Goal: Task Accomplishment & Management: Use online tool/utility

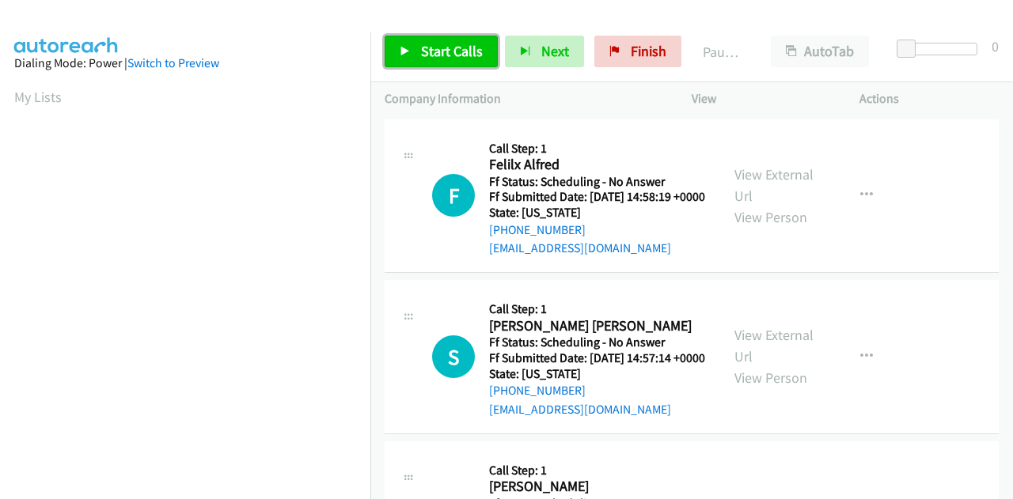
click at [475, 54] on span "Start Calls" at bounding box center [452, 51] width 62 height 18
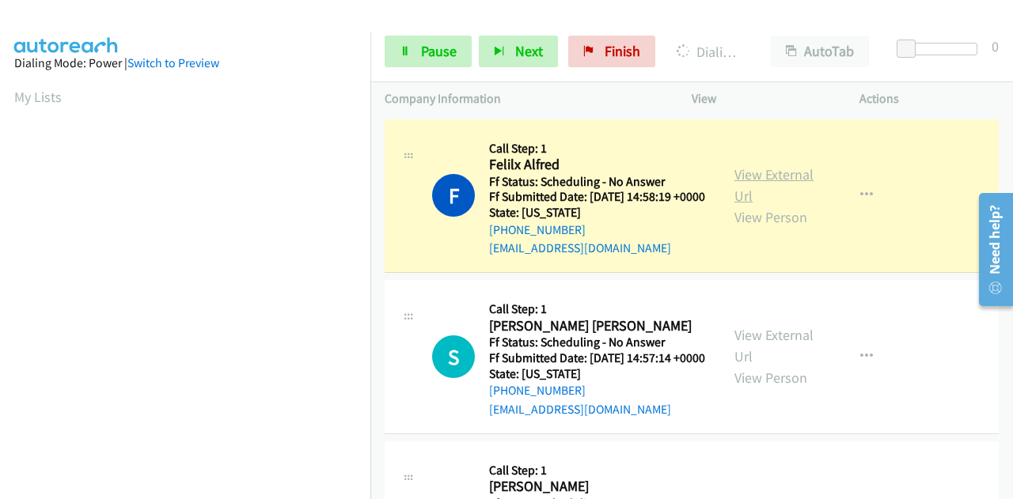
click at [787, 184] on link "View External Url" at bounding box center [773, 185] width 79 height 40
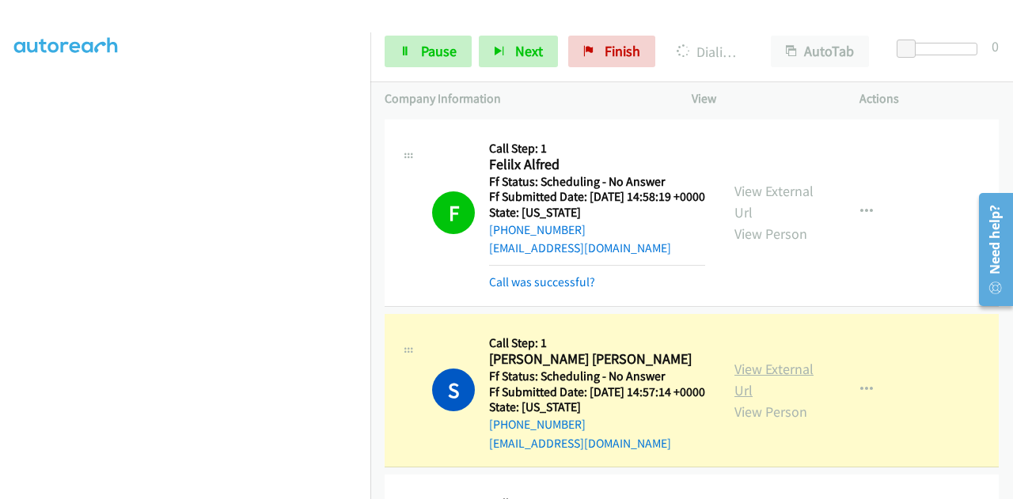
click at [734, 393] on link "View External Url" at bounding box center [773, 380] width 79 height 40
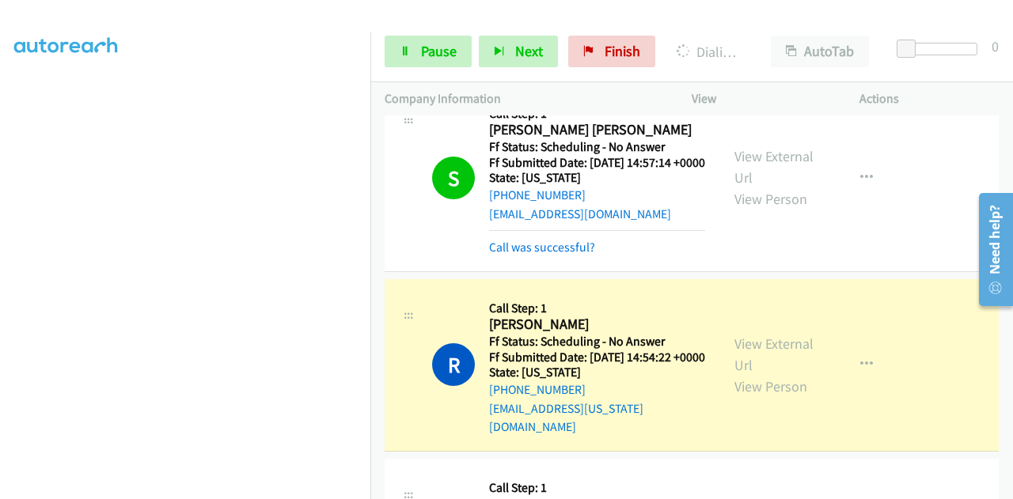
scroll to position [317, 0]
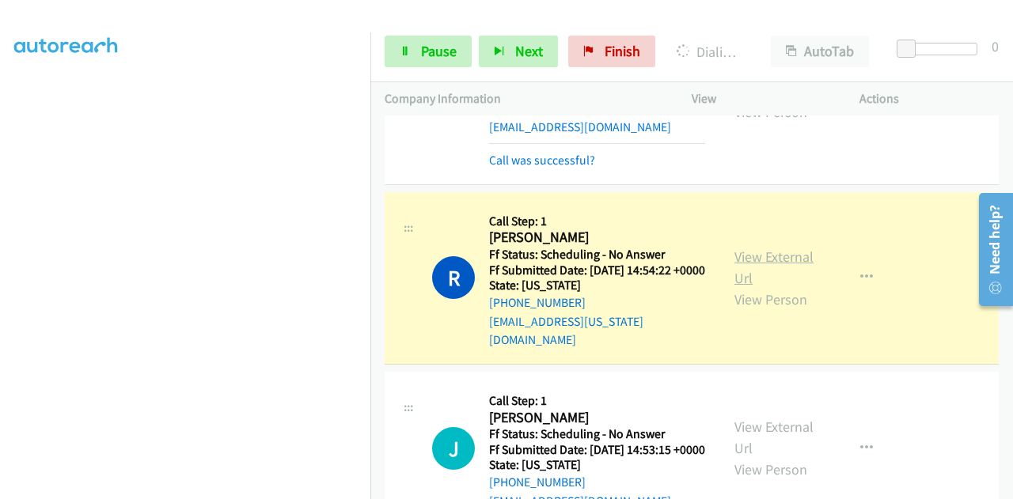
click at [785, 284] on link "View External Url" at bounding box center [773, 268] width 79 height 40
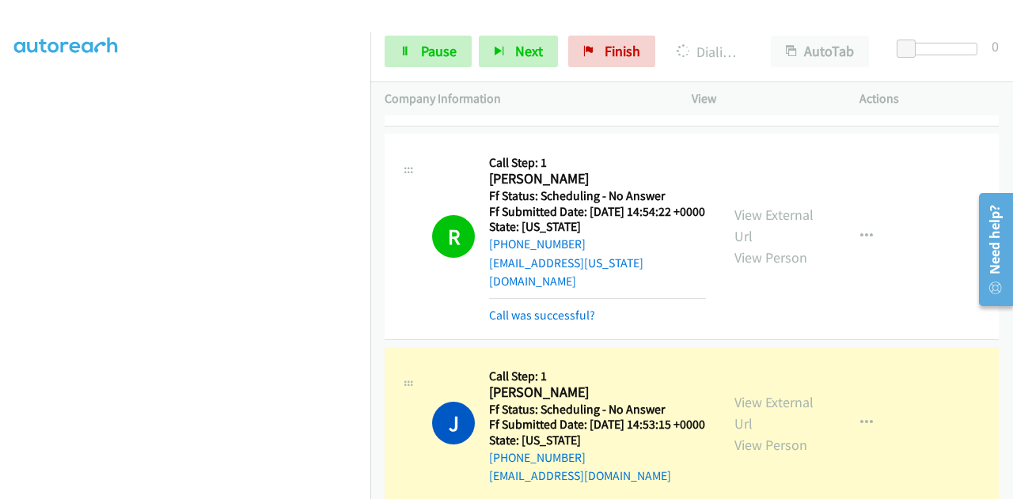
scroll to position [554, 0]
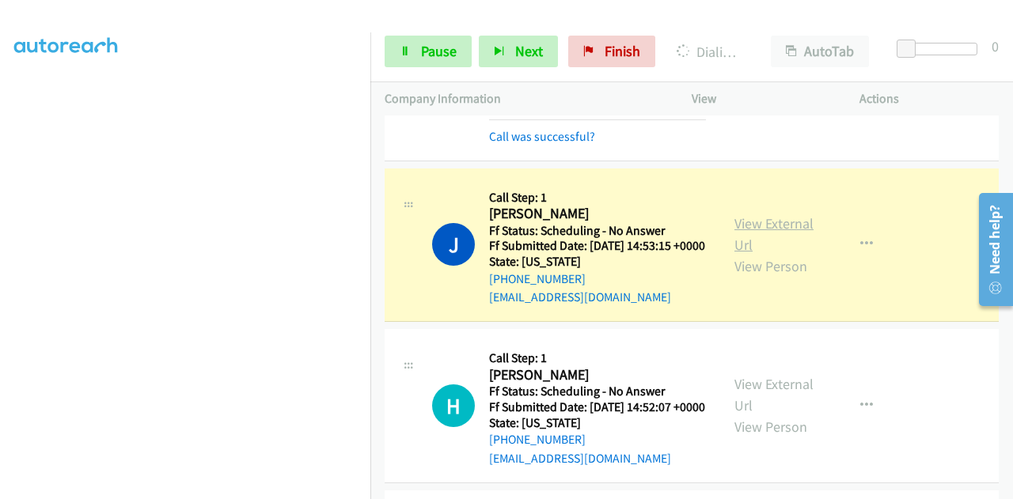
click at [758, 254] on link "View External Url" at bounding box center [773, 234] width 79 height 40
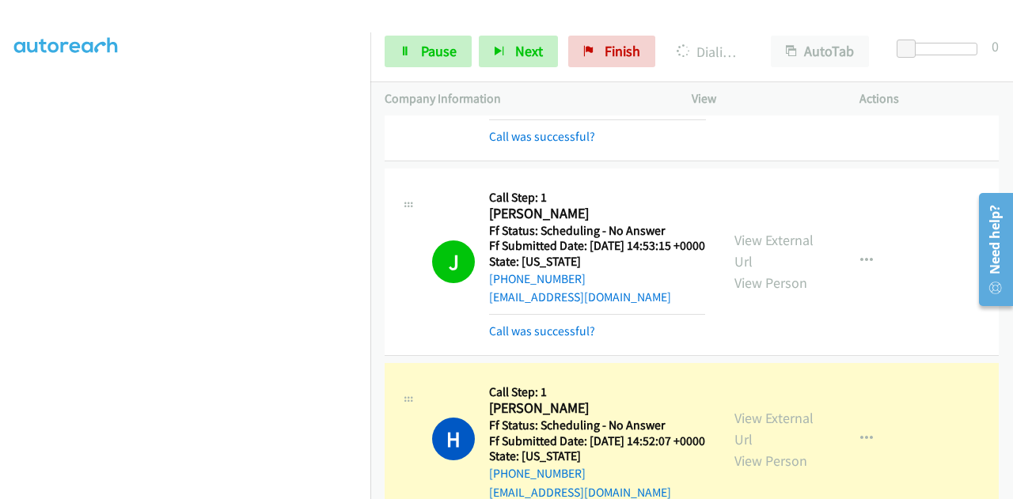
scroll to position [0, 0]
click at [745, 449] on link "View External Url" at bounding box center [773, 429] width 79 height 40
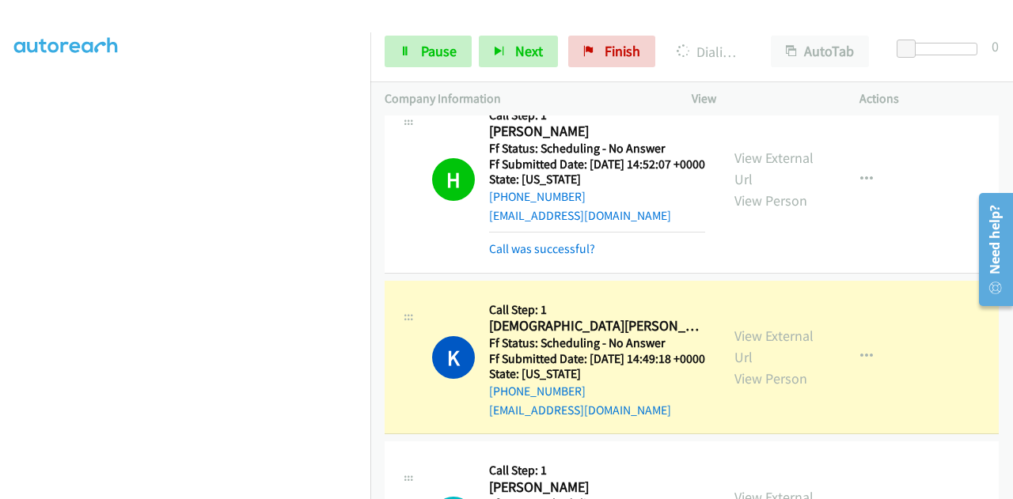
scroll to position [871, 0]
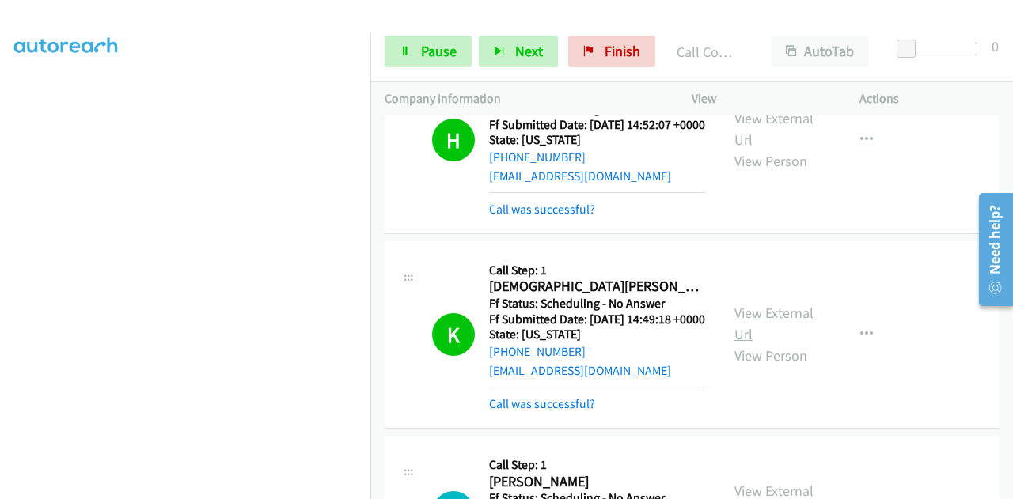
click at [784, 364] on div "View External Url View Person View External Url Email Schedule/Manage Callback …" at bounding box center [811, 335] width 182 height 158
click at [757, 343] on link "View External Url" at bounding box center [773, 324] width 79 height 40
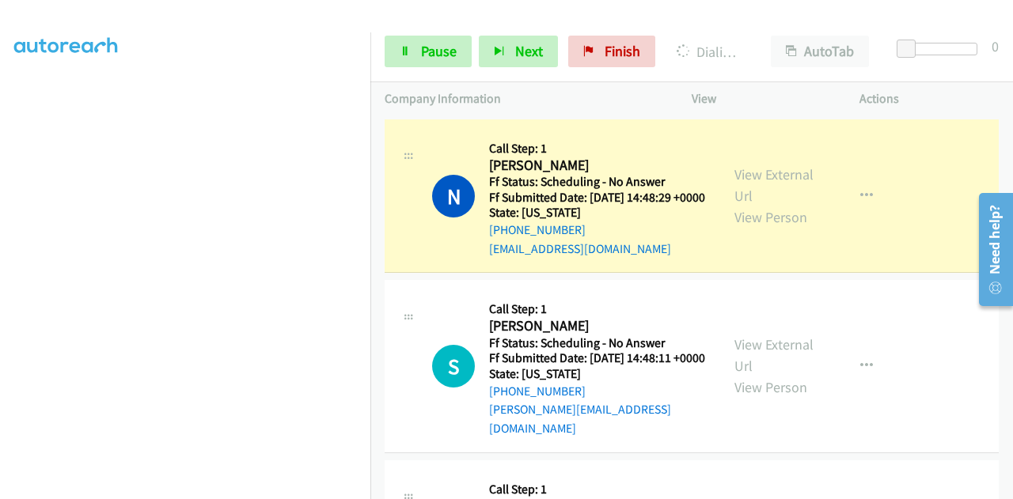
scroll to position [1266, 0]
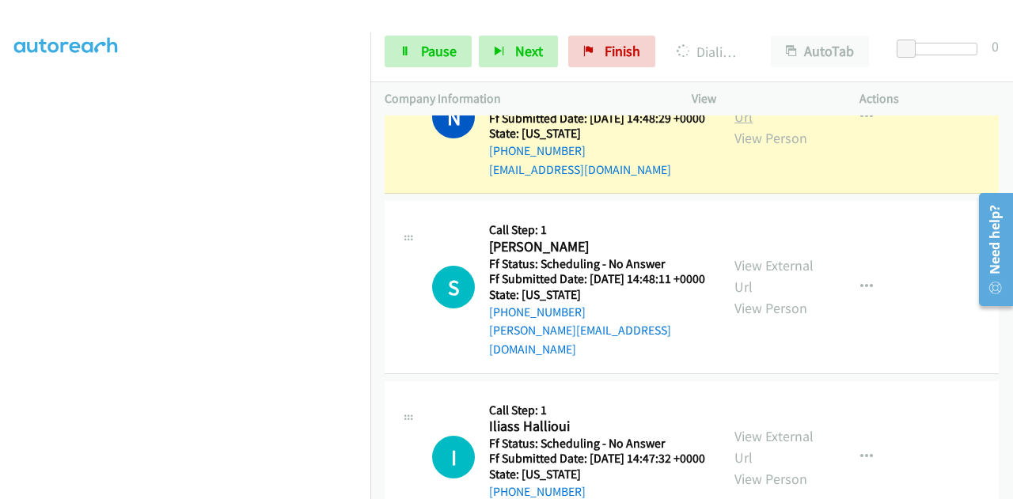
click at [755, 126] on link "View External Url" at bounding box center [773, 106] width 79 height 40
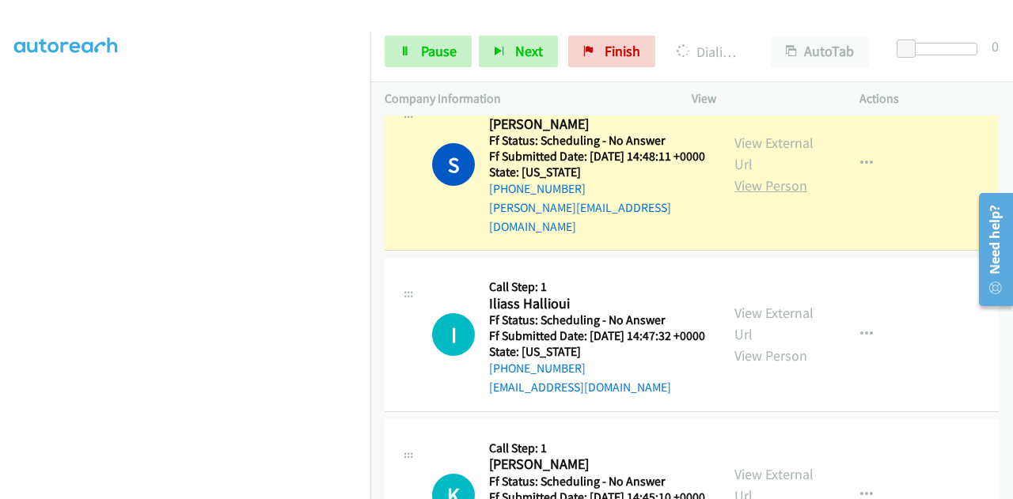
scroll to position [1425, 0]
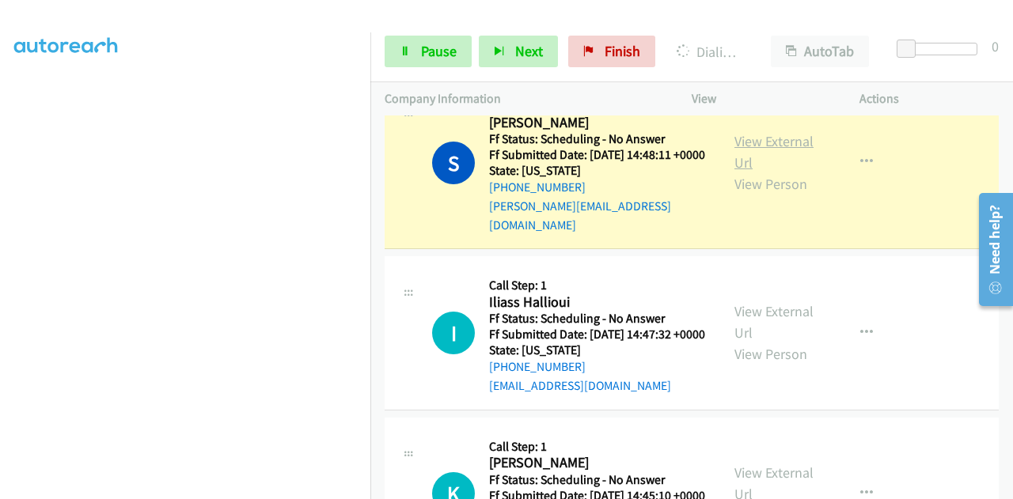
click at [762, 172] on link "View External Url" at bounding box center [773, 152] width 79 height 40
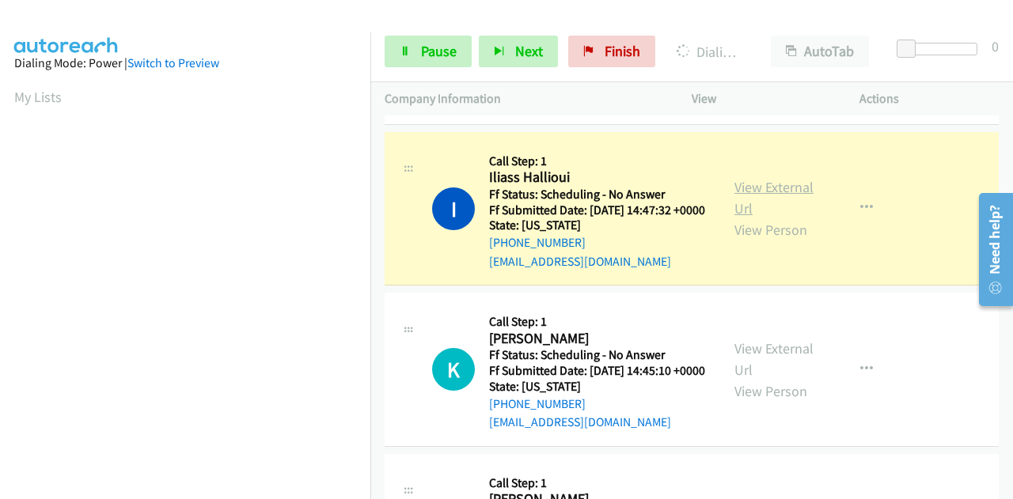
scroll to position [388, 0]
click at [775, 218] on link "View External Url" at bounding box center [773, 198] width 79 height 40
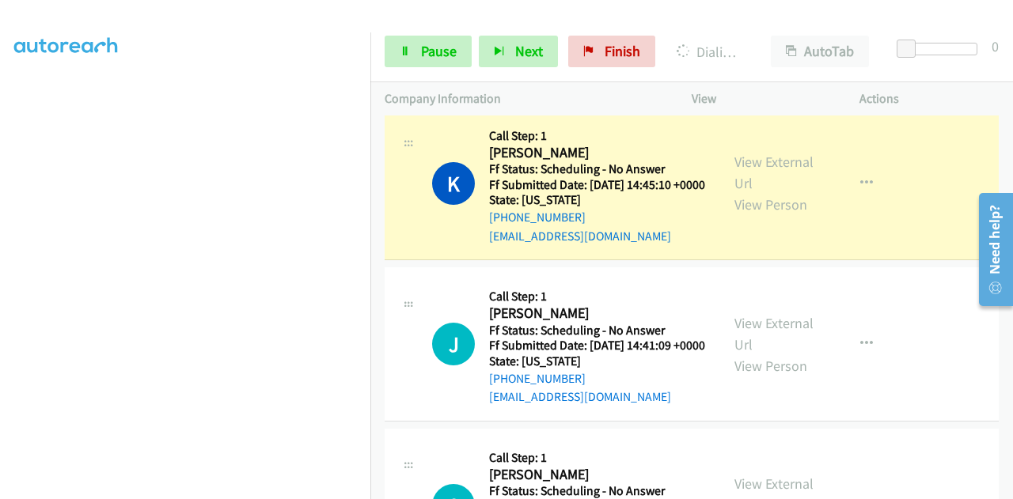
scroll to position [1820, 0]
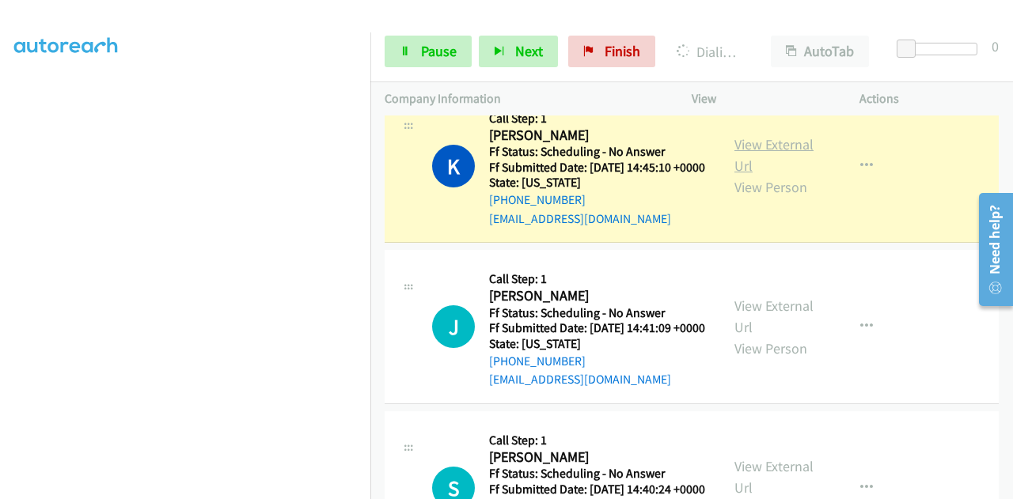
click at [772, 175] on link "View External Url" at bounding box center [773, 155] width 79 height 40
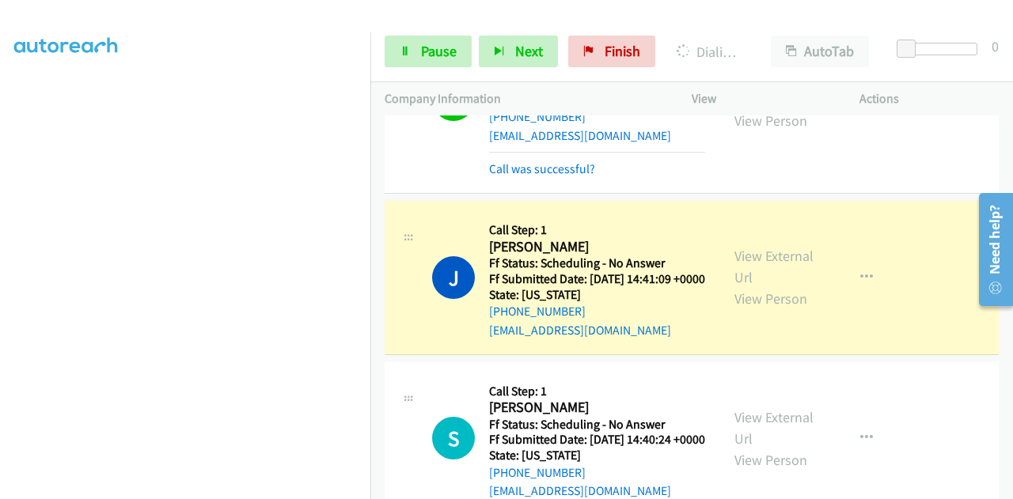
scroll to position [2058, 0]
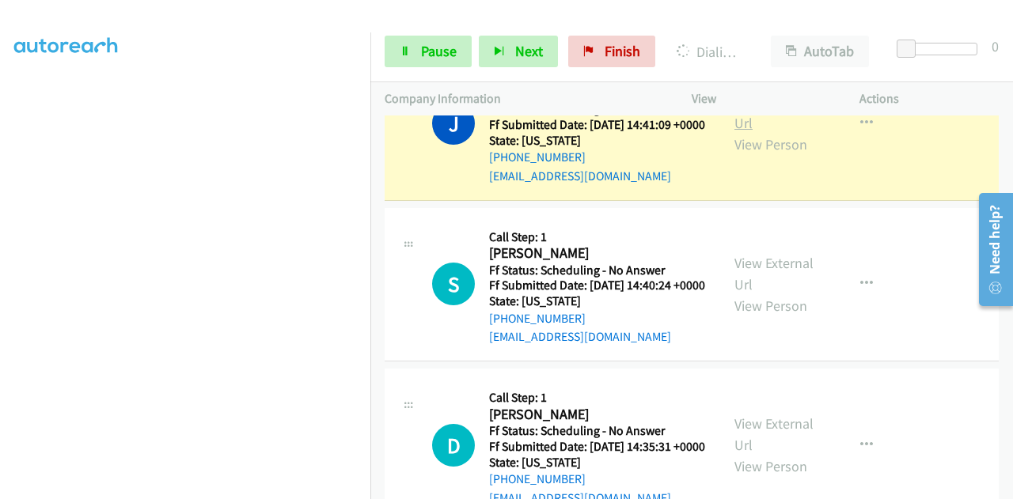
click at [757, 132] on link "View External Url" at bounding box center [773, 113] width 79 height 40
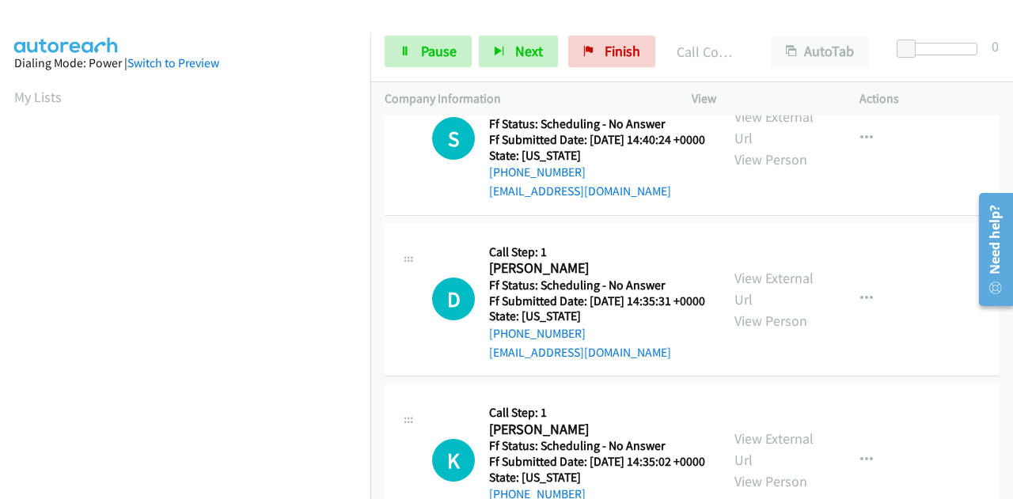
scroll to position [2216, 0]
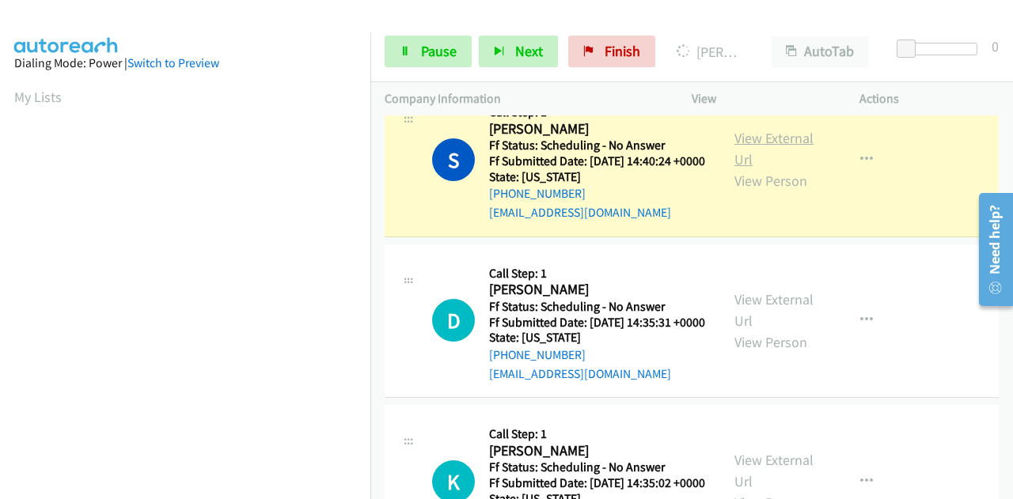
click at [754, 169] on link "View External Url" at bounding box center [773, 149] width 79 height 40
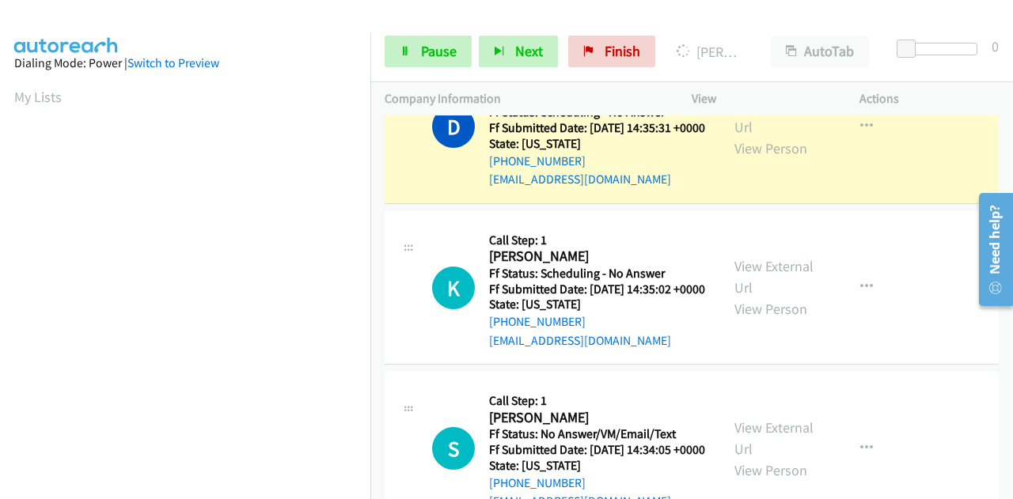
scroll to position [2453, 0]
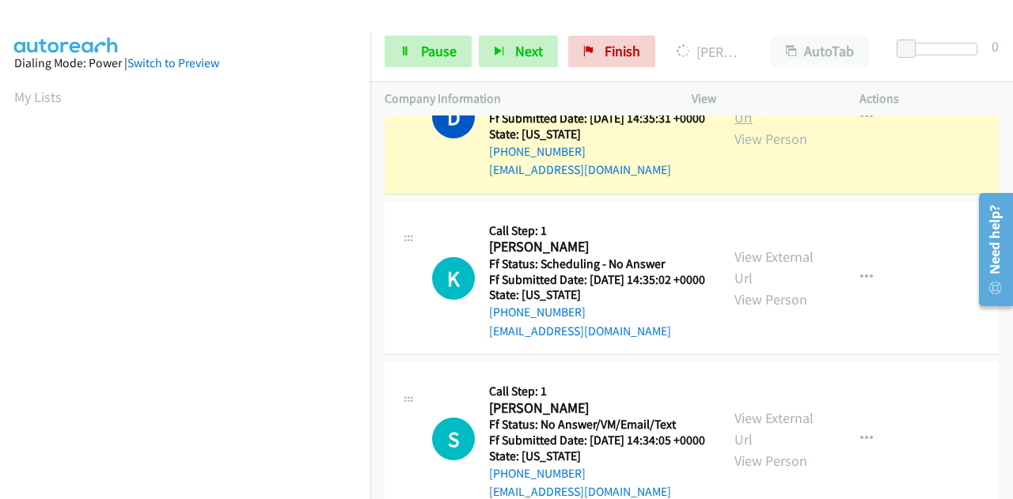
click at [743, 127] on link "View External Url" at bounding box center [773, 107] width 79 height 40
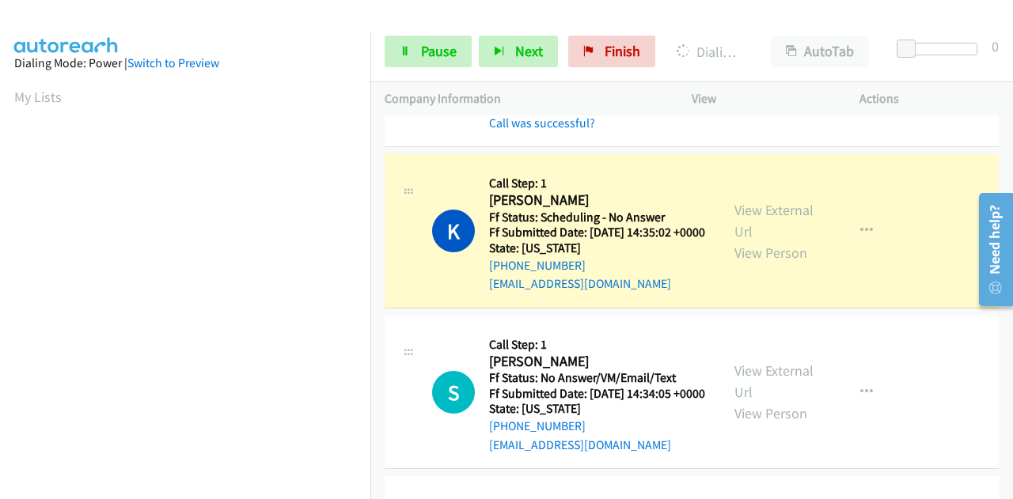
scroll to position [2612, 0]
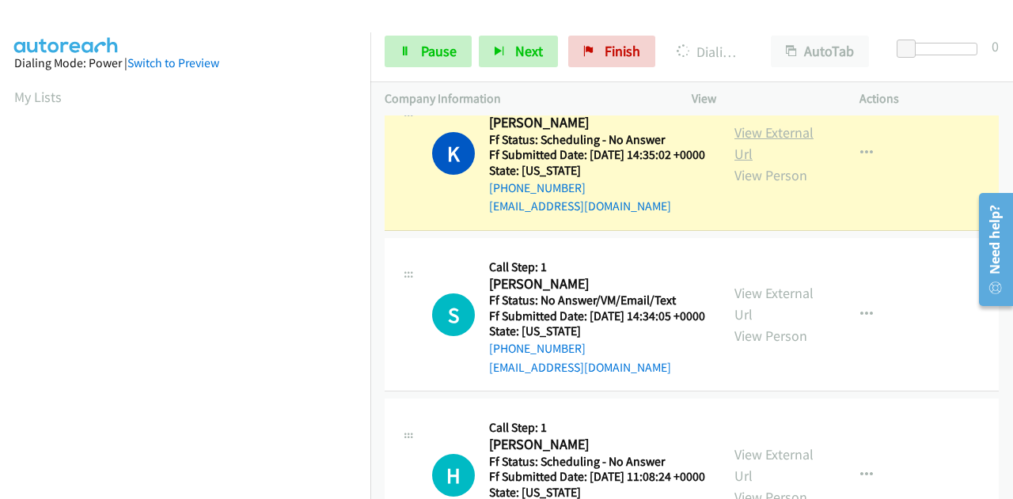
click at [761, 163] on link "View External Url" at bounding box center [773, 143] width 79 height 40
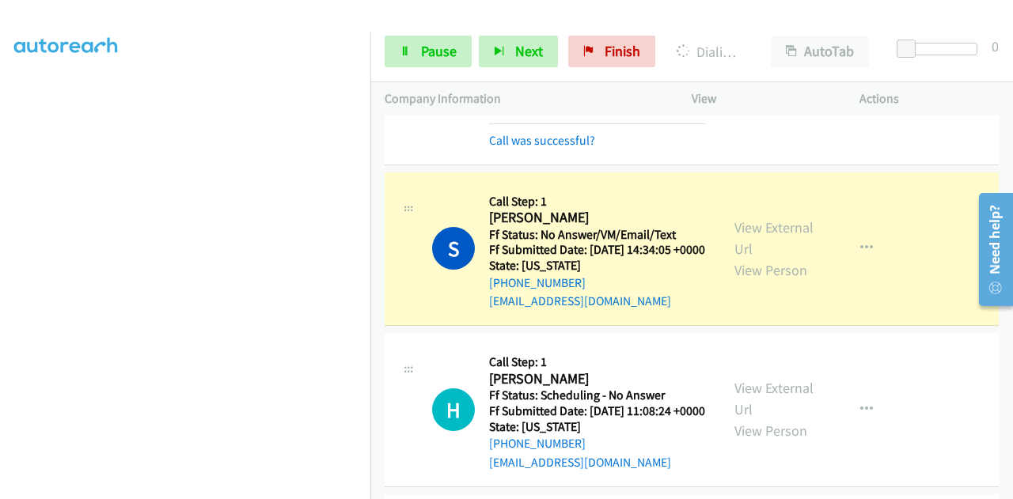
scroll to position [2849, 0]
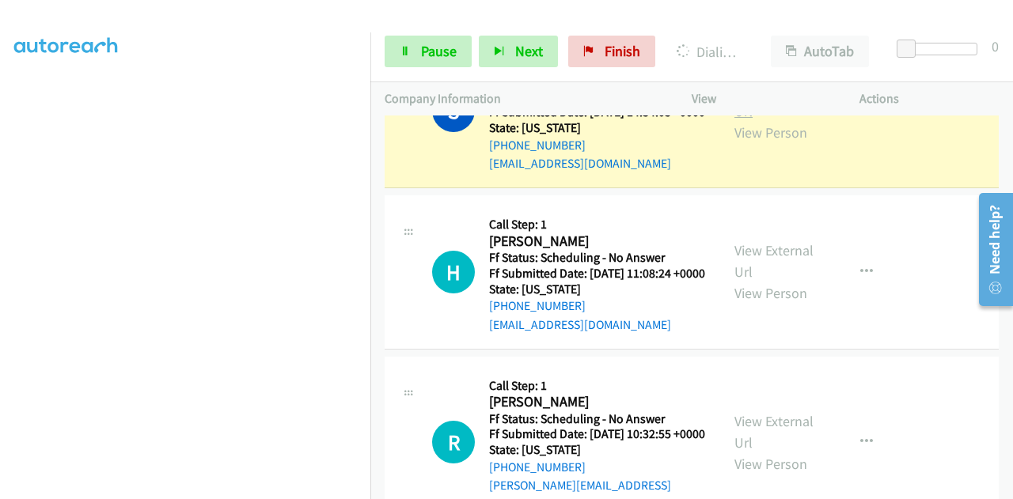
click at [744, 120] on link "View External Url" at bounding box center [773, 101] width 79 height 40
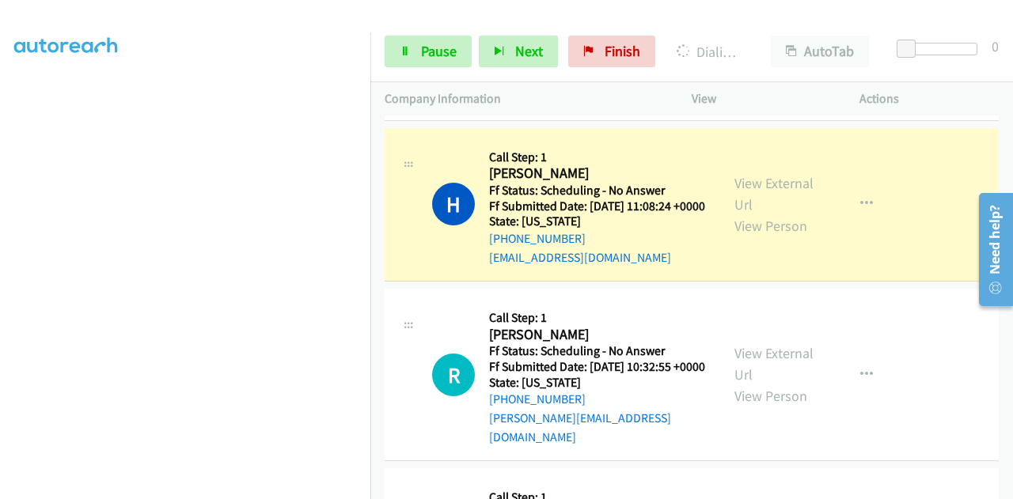
scroll to position [3086, 0]
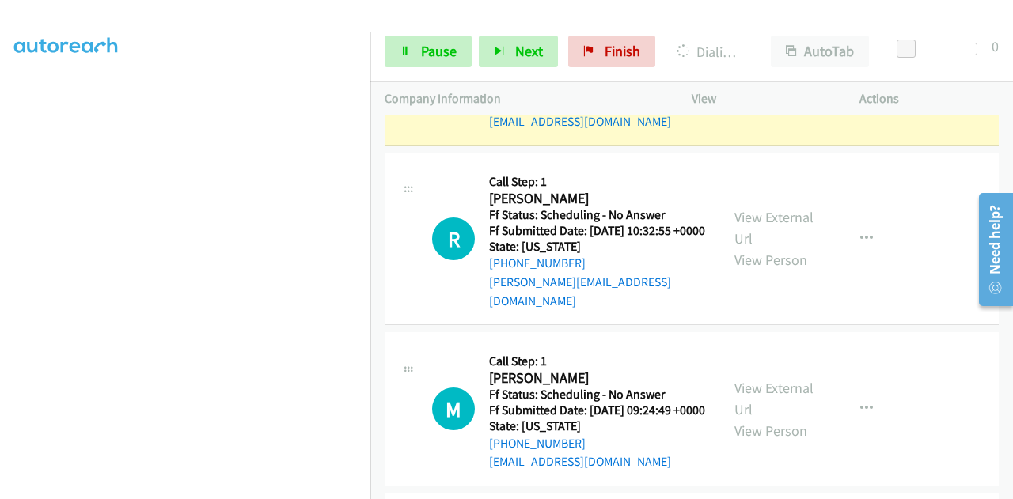
click at [759, 78] on link "View External Url" at bounding box center [773, 58] width 79 height 40
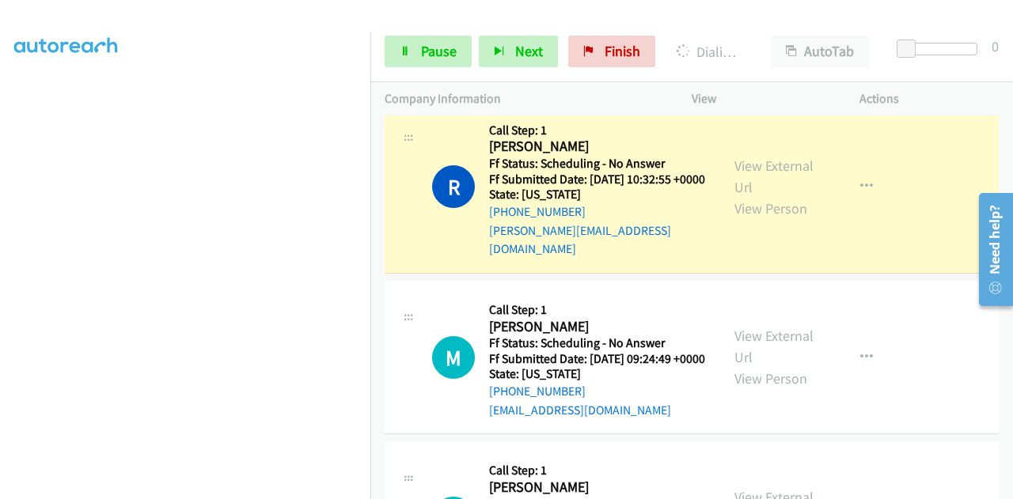
scroll to position [3245, 0]
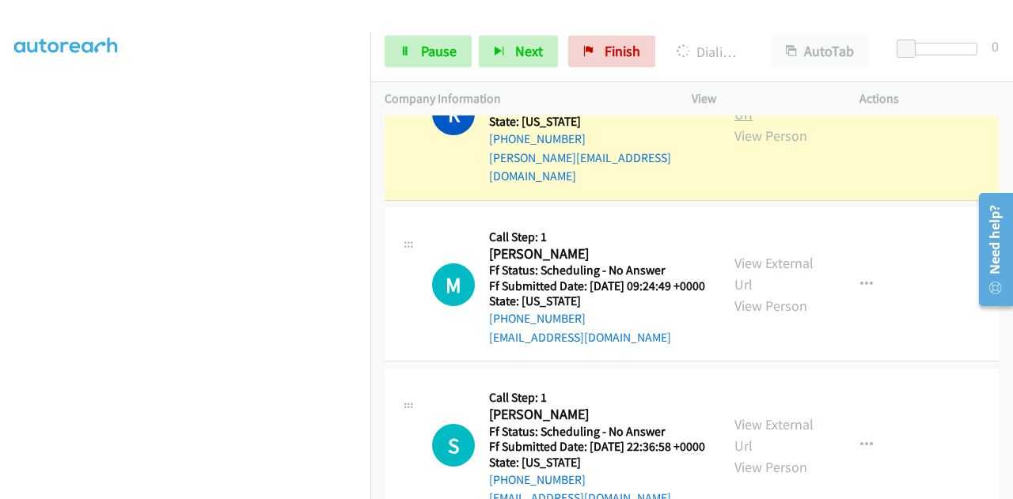
click at [778, 123] on link "View External Url" at bounding box center [773, 104] width 79 height 40
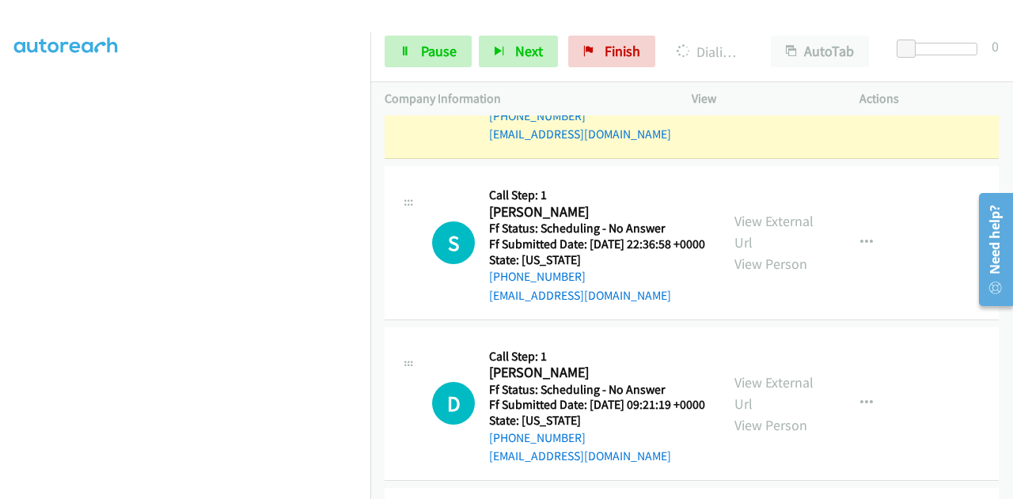
scroll to position [3482, 0]
click at [802, 90] on link "View External Url" at bounding box center [773, 71] width 79 height 40
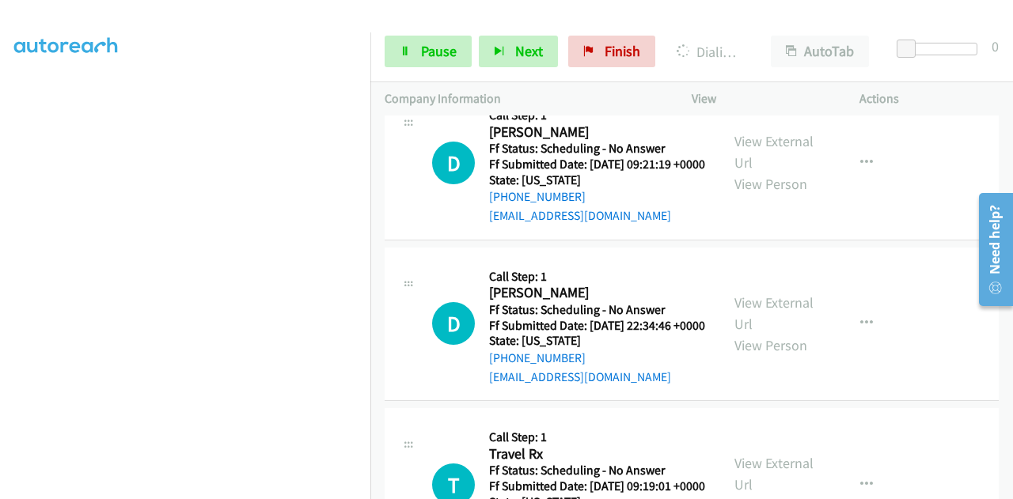
scroll to position [3720, 0]
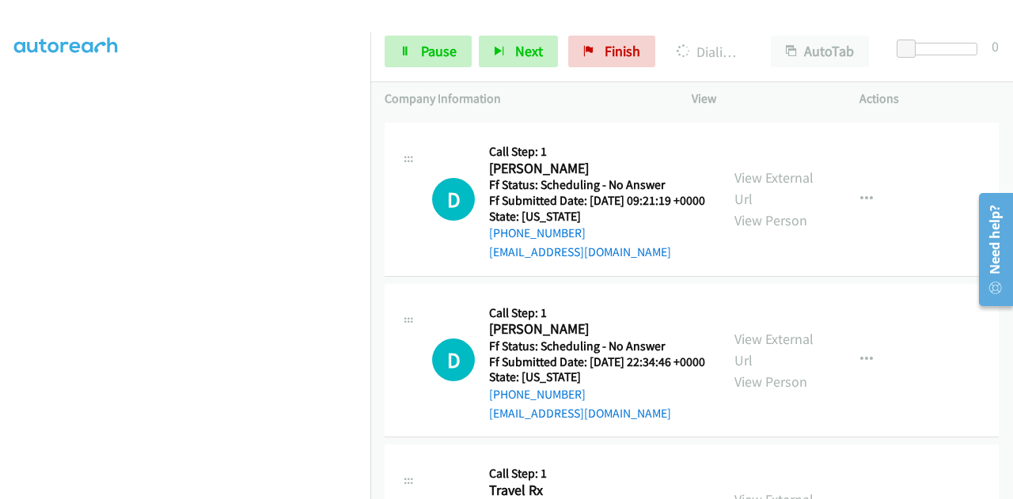
click at [755, 47] on link "View External Url" at bounding box center [773, 28] width 79 height 40
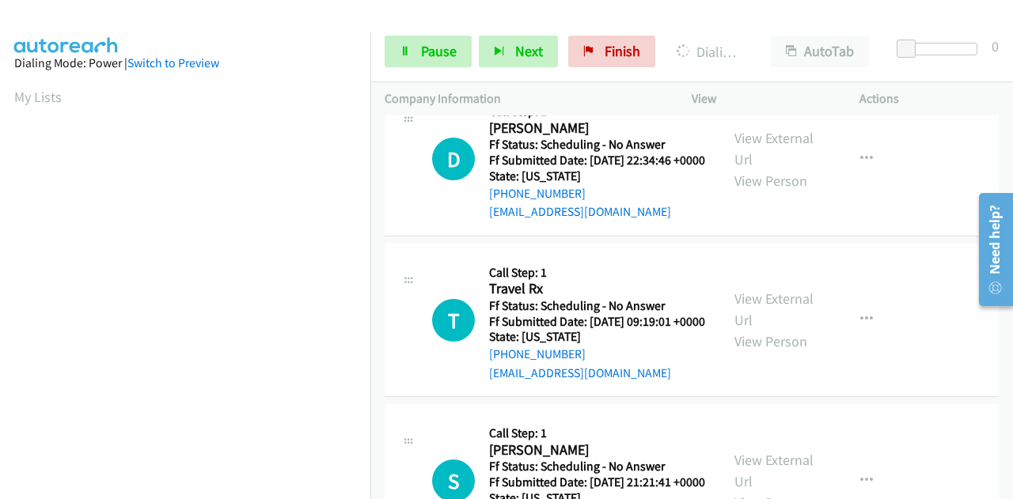
scroll to position [3957, 0]
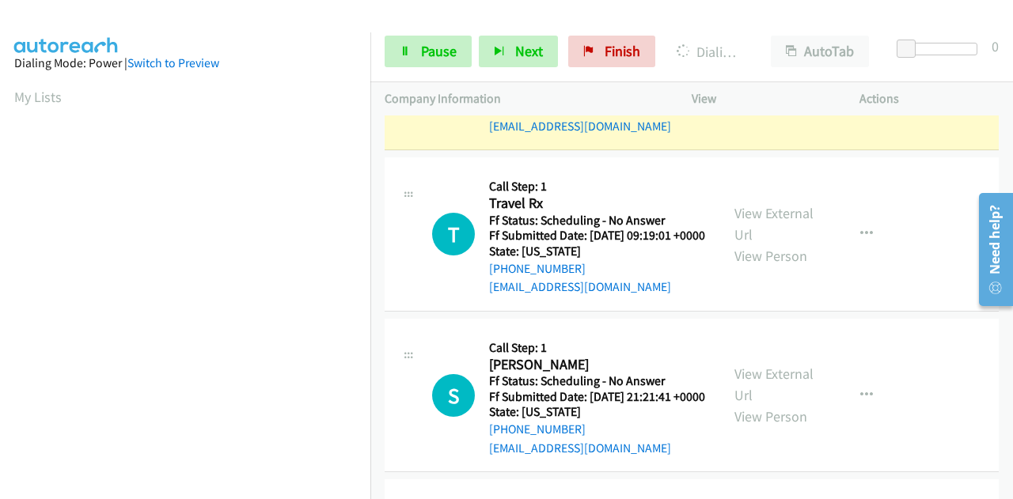
scroll to position [4194, 0]
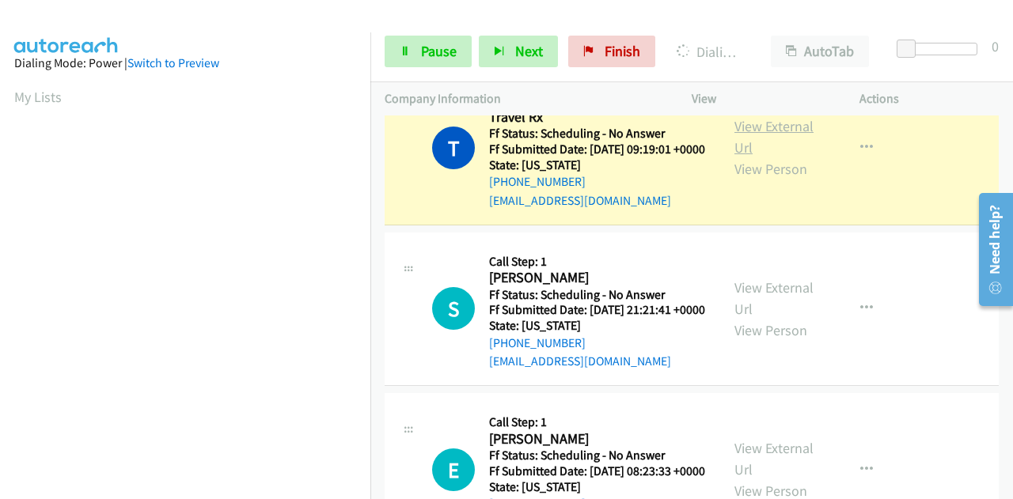
click at [772, 157] on link "View External Url" at bounding box center [773, 137] width 79 height 40
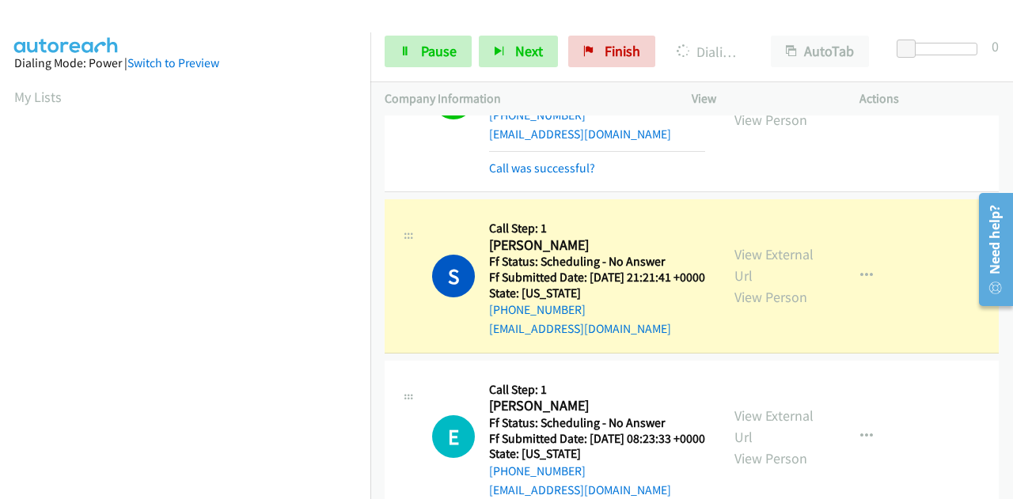
scroll to position [4432, 0]
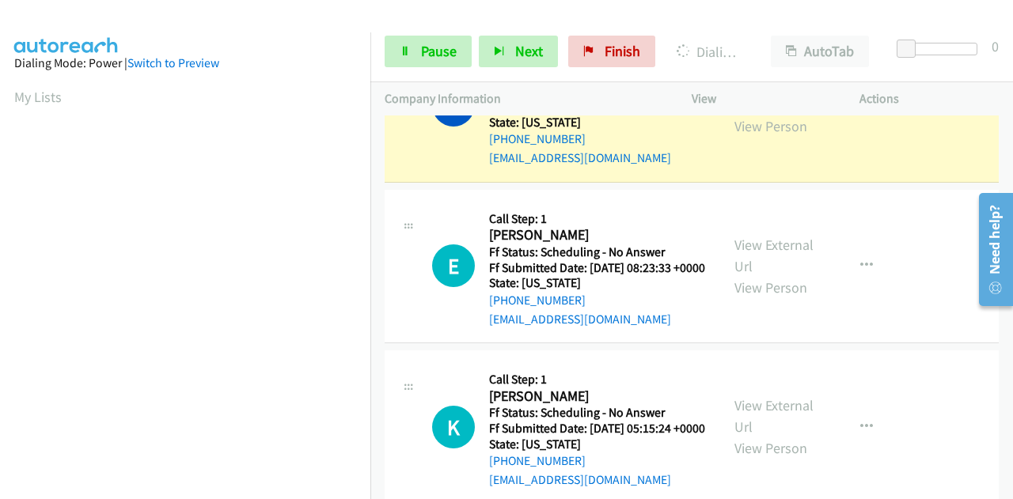
click at [735, 114] on link "View External Url" at bounding box center [773, 94] width 79 height 40
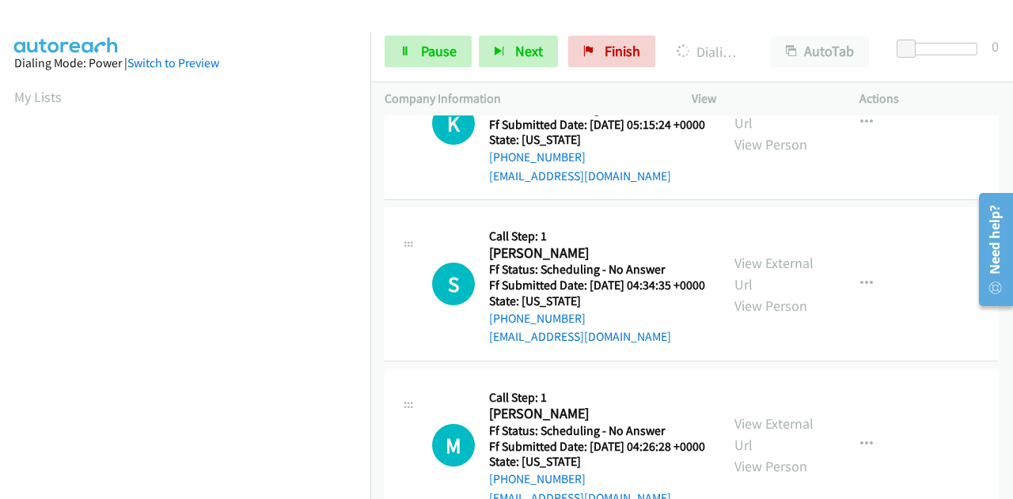
scroll to position [4828, 0]
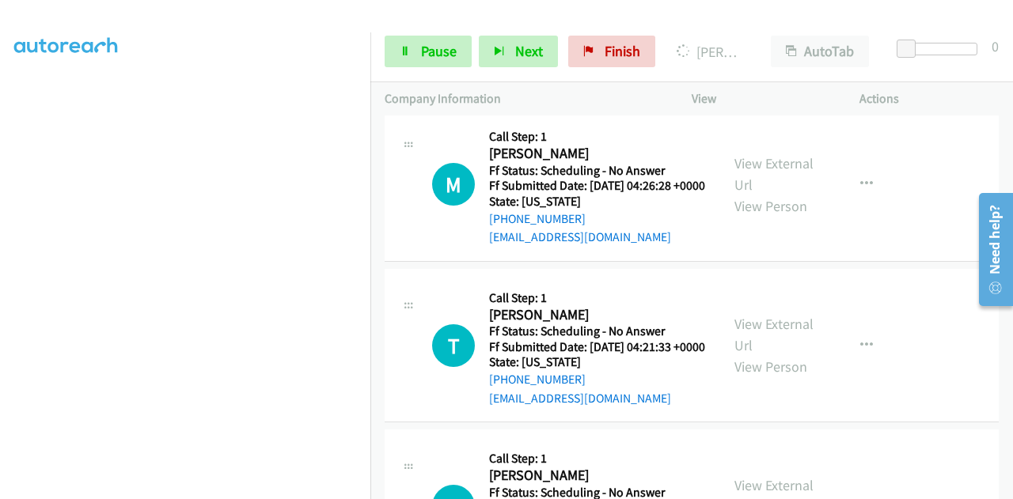
scroll to position [5065, 0]
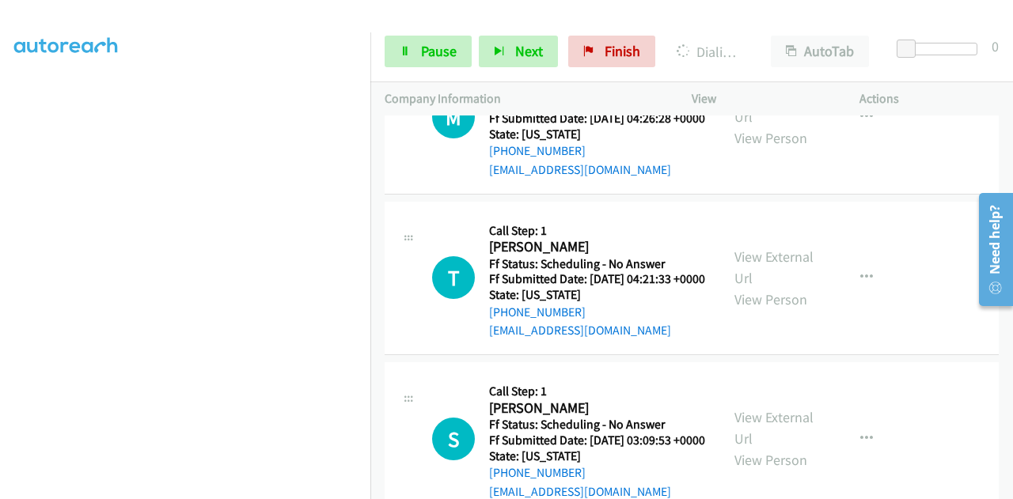
scroll to position [5223, 0]
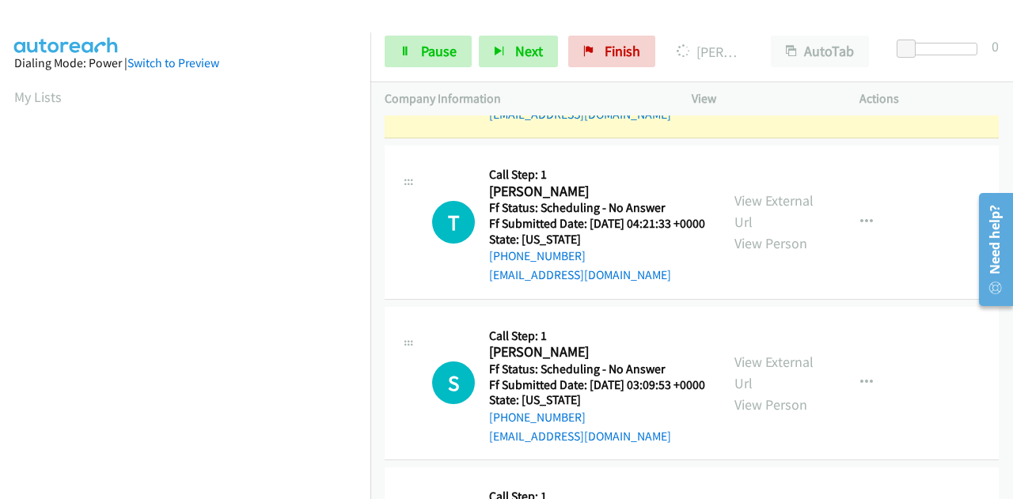
scroll to position [5302, 0]
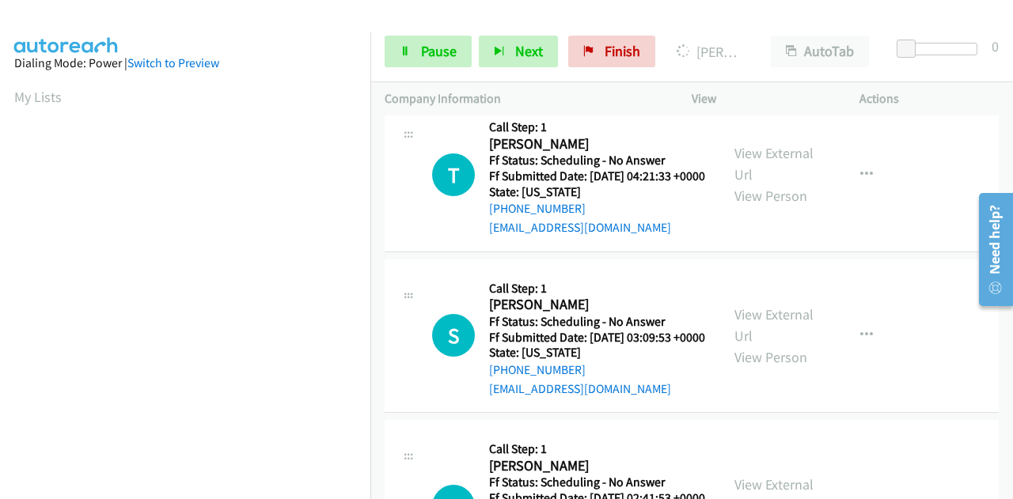
click at [764, 23] on link "View External Url" at bounding box center [773, 3] width 79 height 40
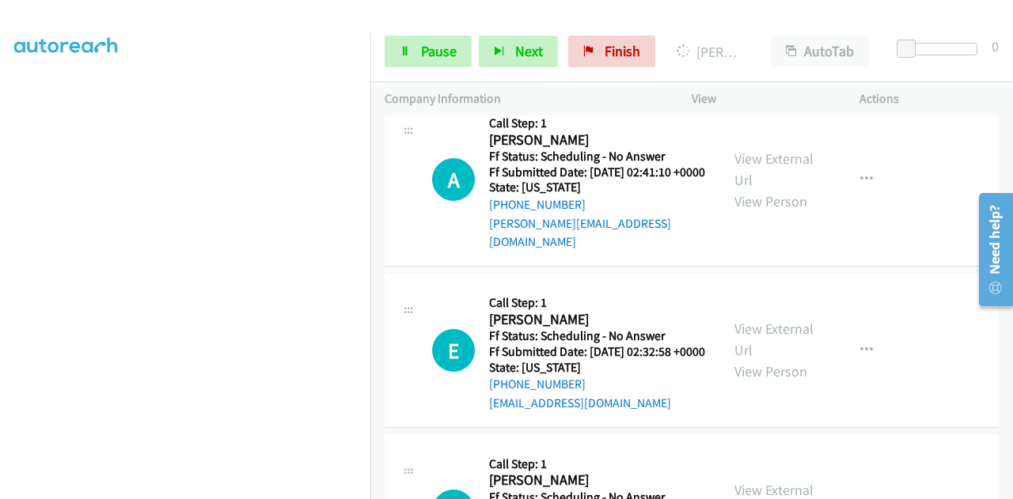
scroll to position [5856, 0]
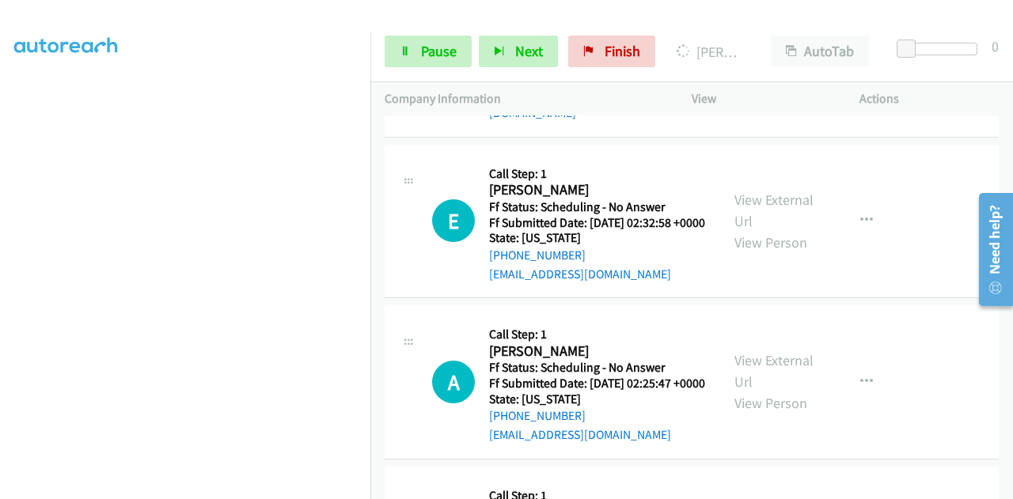
scroll to position [6015, 0]
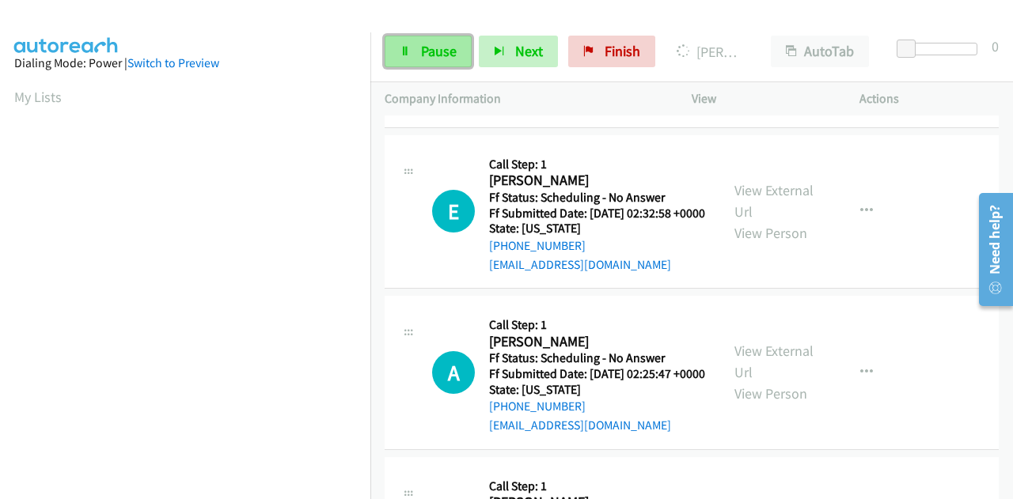
click at [437, 48] on span "Pause" at bounding box center [439, 51] width 36 height 18
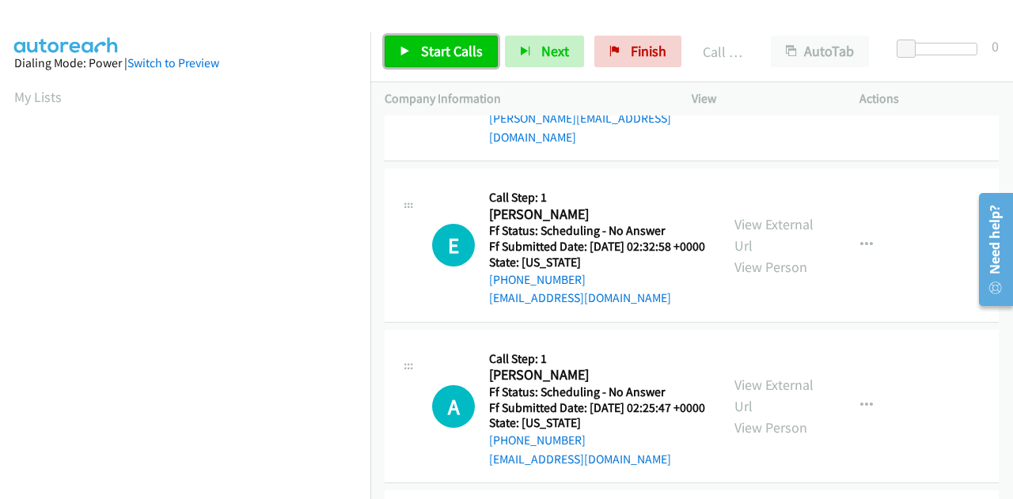
click at [421, 56] on span "Start Calls" at bounding box center [452, 51] width 62 height 18
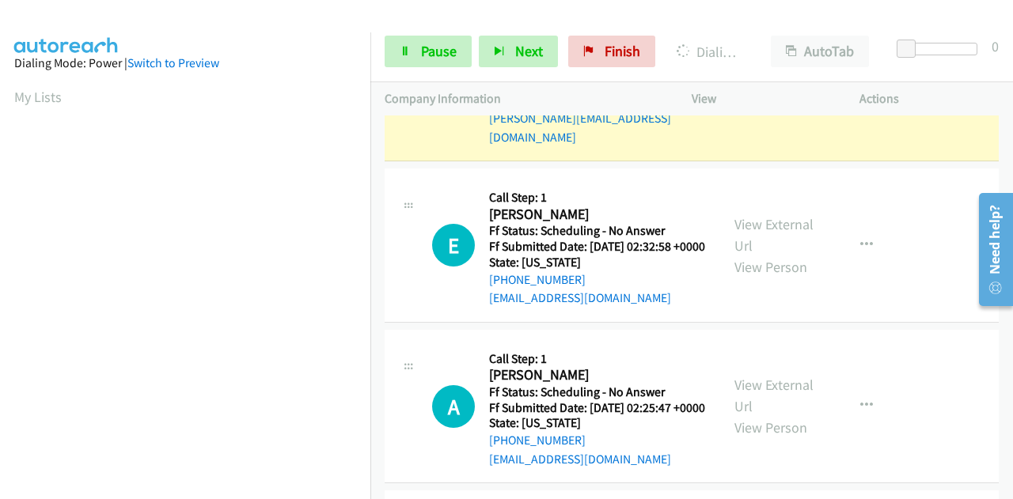
click at [782, 84] on link "View External Url" at bounding box center [773, 64] width 79 height 40
click at [740, 84] on link "View External Url" at bounding box center [773, 64] width 79 height 40
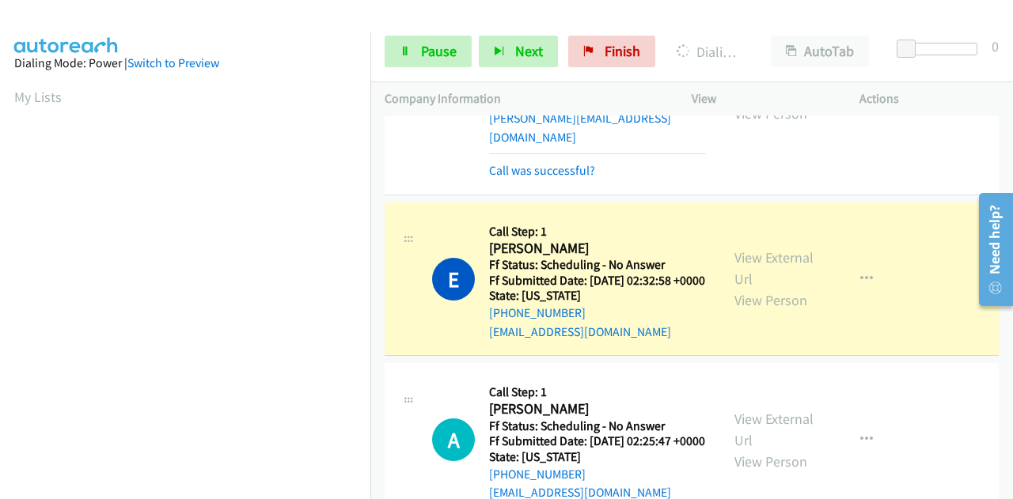
scroll to position [6331, 0]
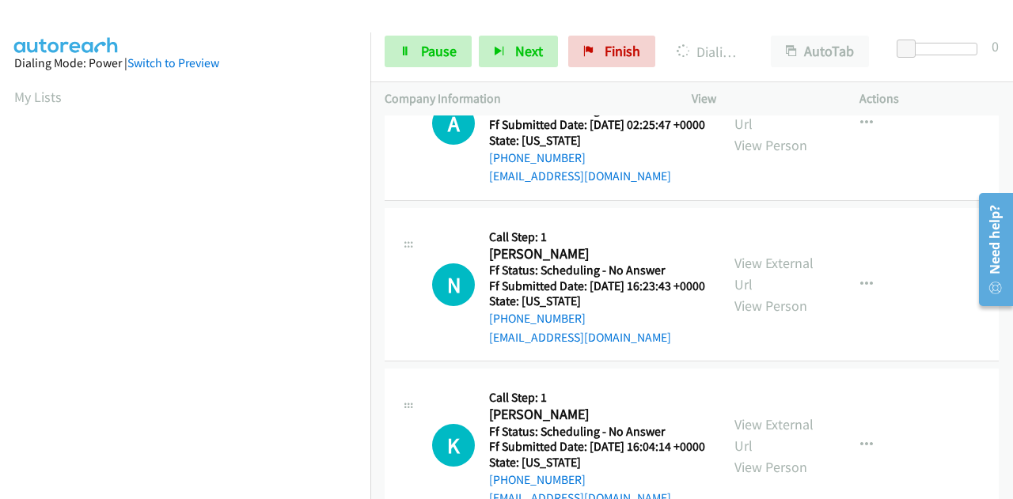
click at [423, 56] on span "Pause" at bounding box center [439, 51] width 36 height 18
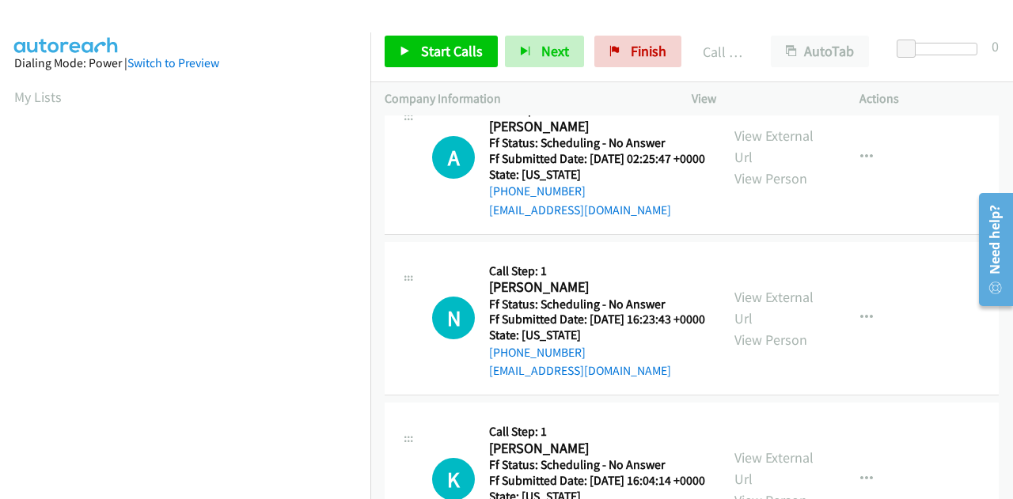
click at [749, 63] on div "Call Completed" at bounding box center [723, 52] width 68 height 32
click at [425, 66] on link "Start Calls" at bounding box center [441, 52] width 113 height 32
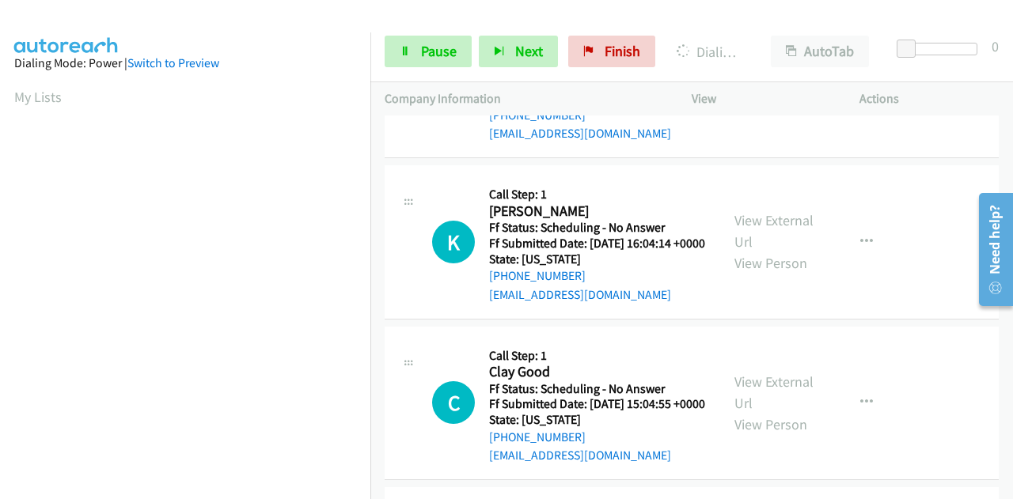
scroll to position [388, 0]
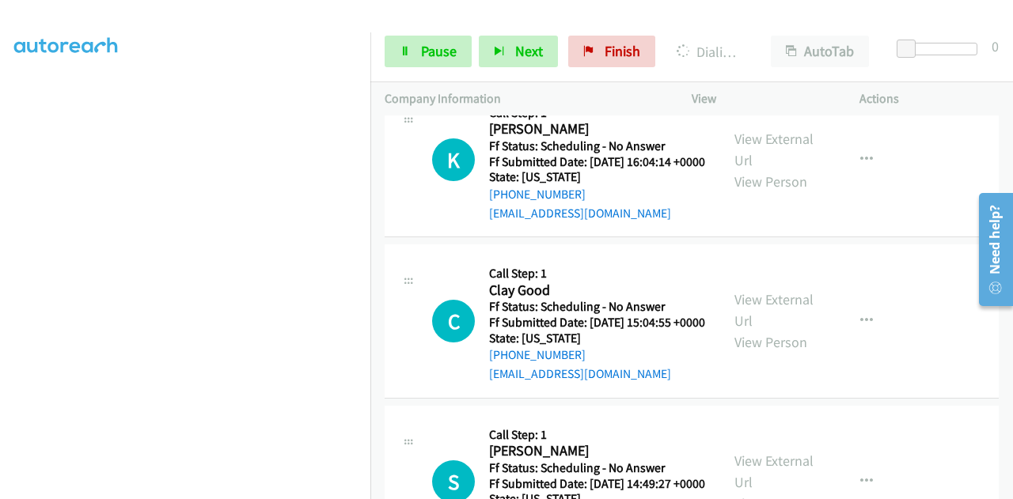
scroll to position [6806, 0]
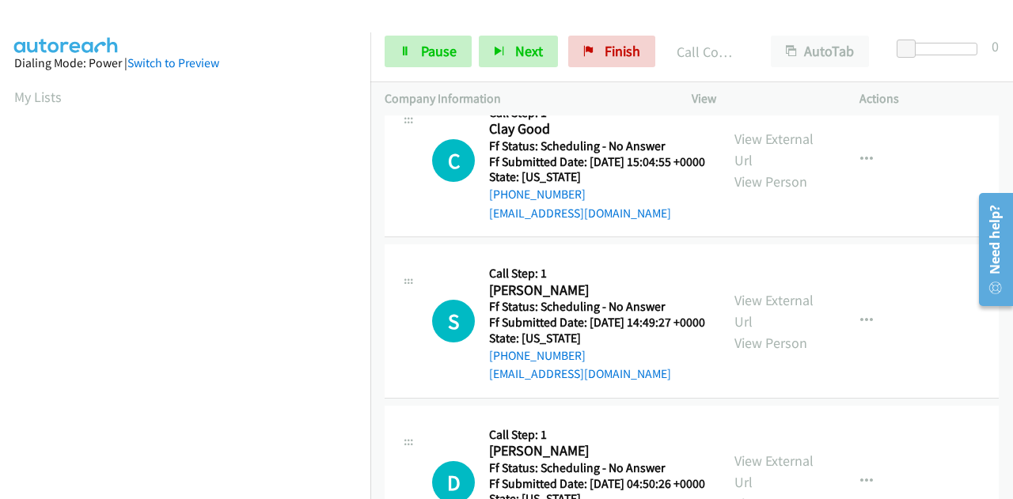
scroll to position [7043, 0]
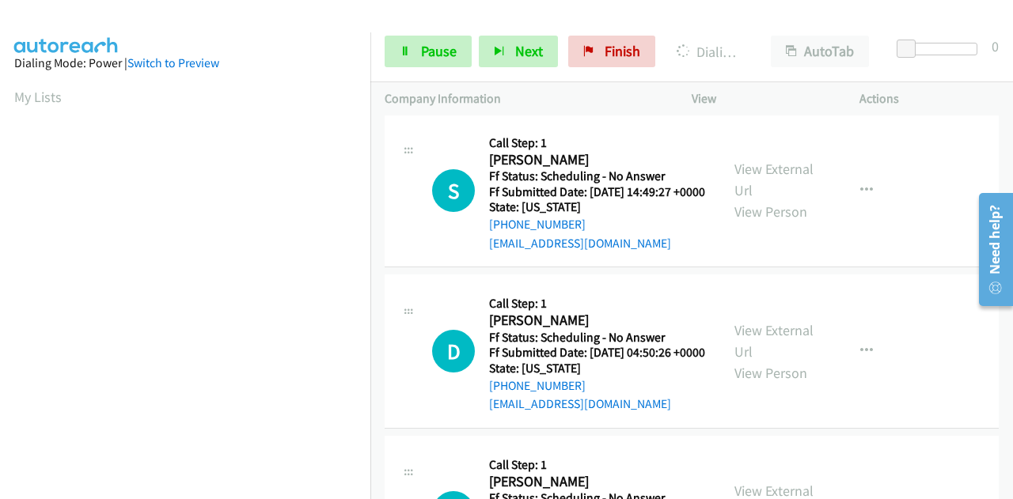
scroll to position [7281, 0]
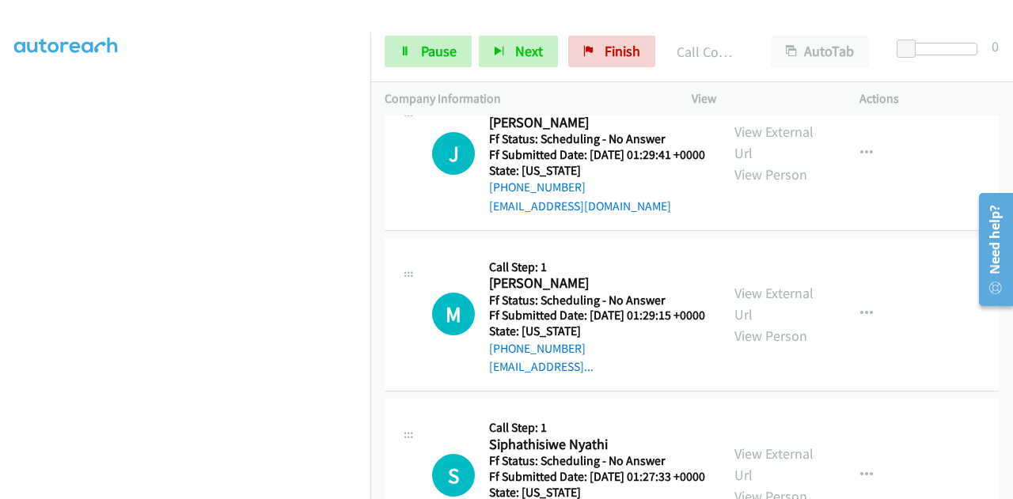
scroll to position [7439, 0]
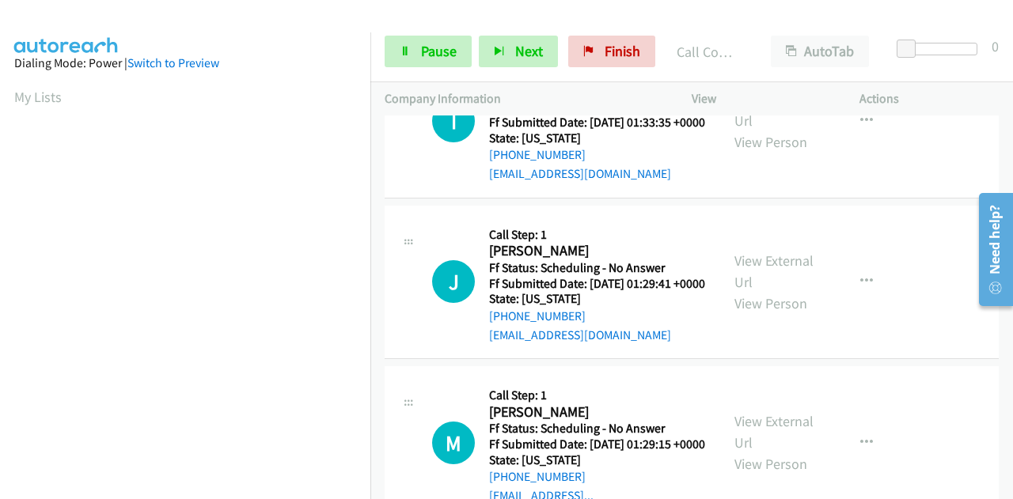
scroll to position [7677, 0]
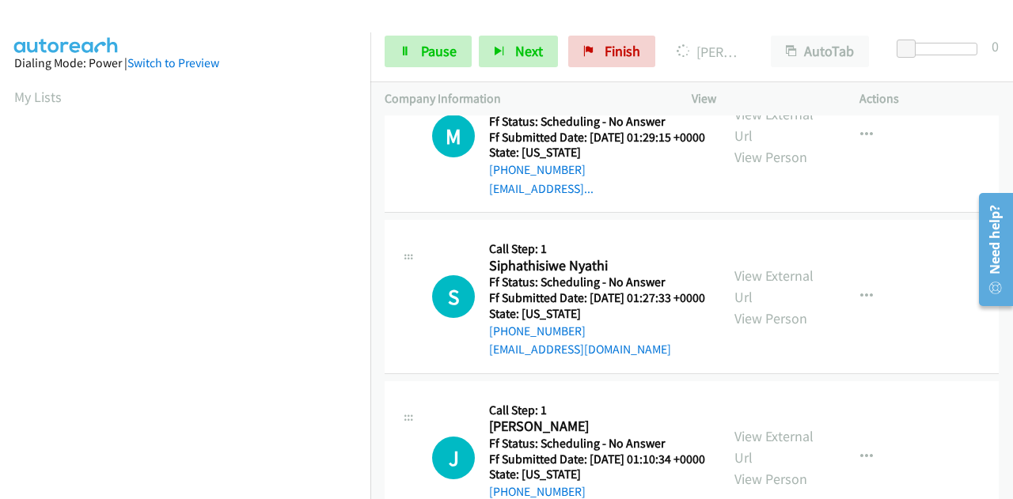
scroll to position [7993, 0]
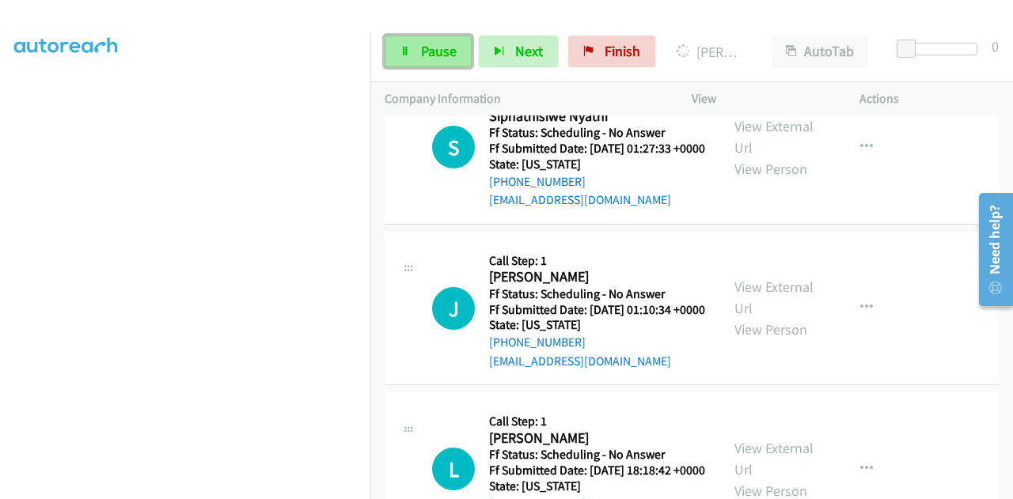
click at [423, 45] on span "Pause" at bounding box center [439, 51] width 36 height 18
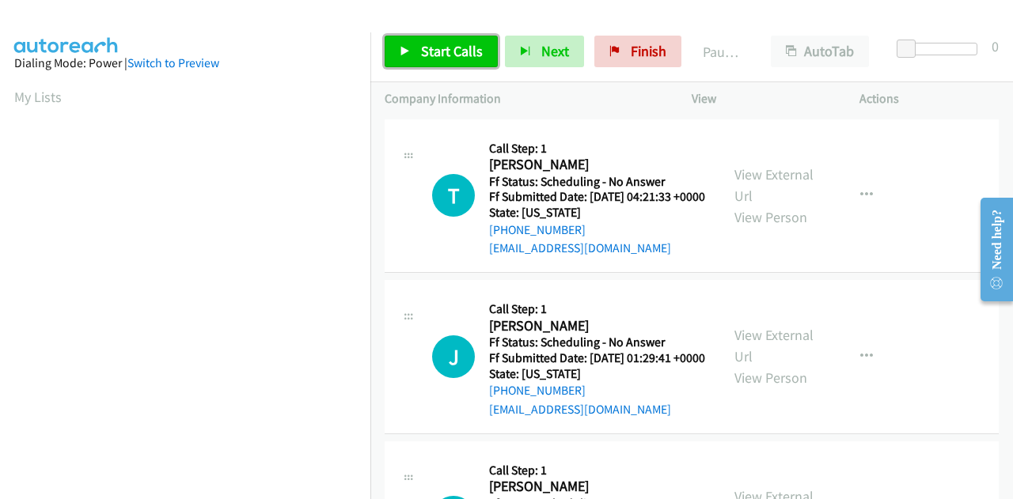
click at [454, 61] on link "Start Calls" at bounding box center [441, 52] width 113 height 32
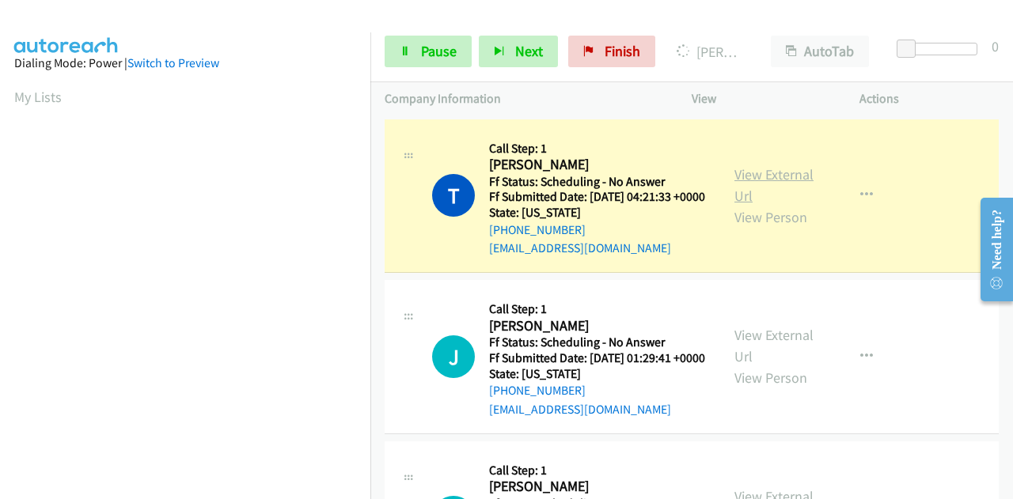
click at [757, 188] on link "View External Url" at bounding box center [773, 185] width 79 height 40
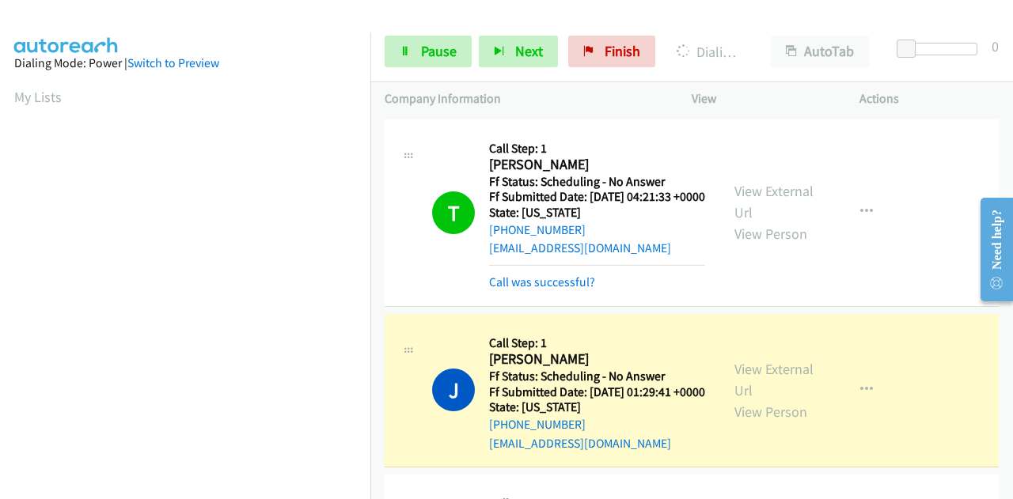
scroll to position [158, 0]
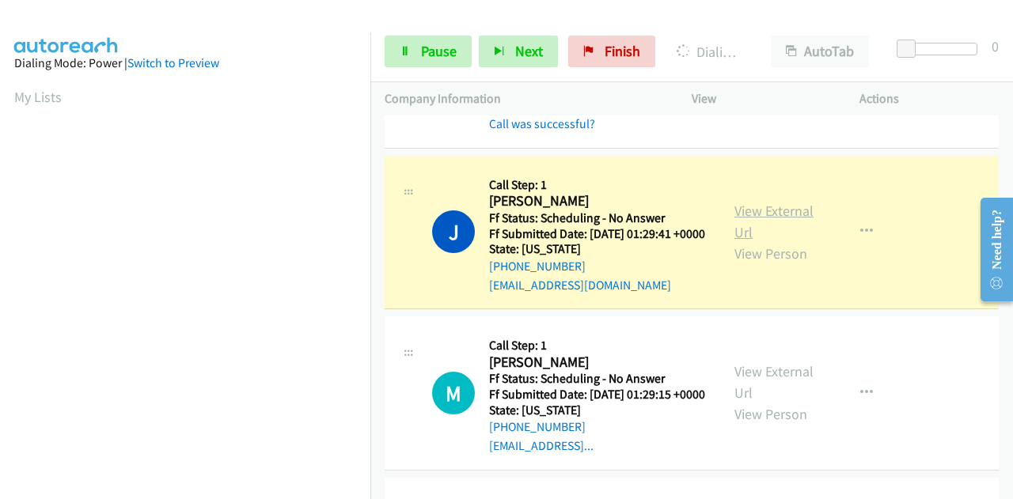
click at [778, 240] on link "View External Url" at bounding box center [773, 222] width 79 height 40
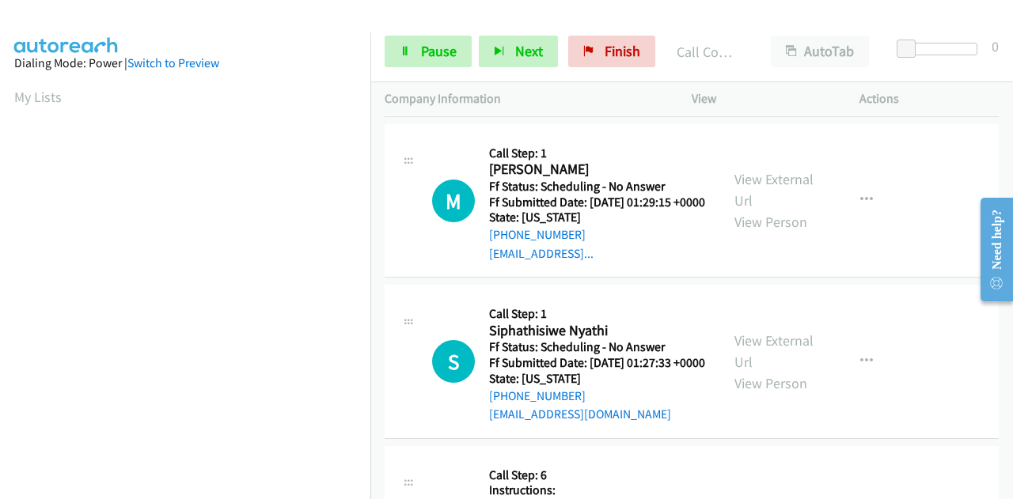
scroll to position [396, 0]
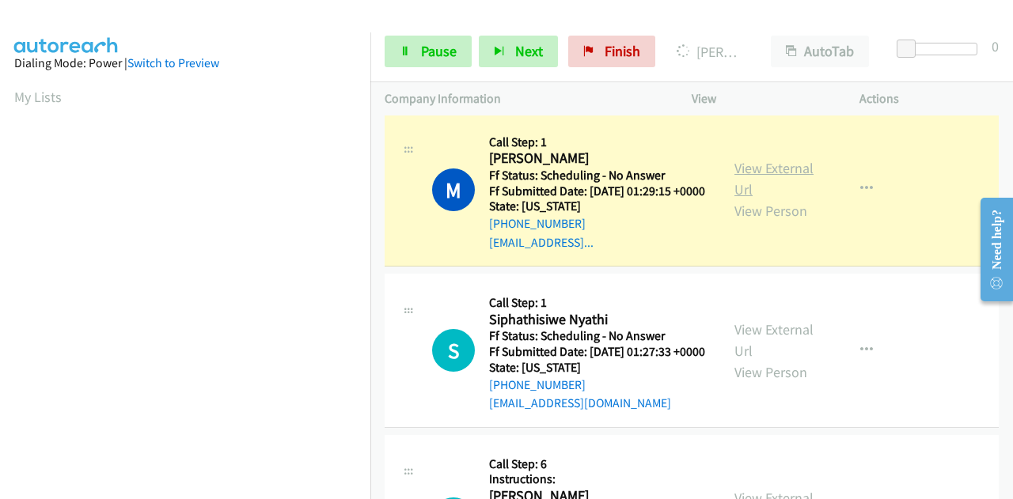
click at [757, 199] on link "View External Url" at bounding box center [773, 179] width 79 height 40
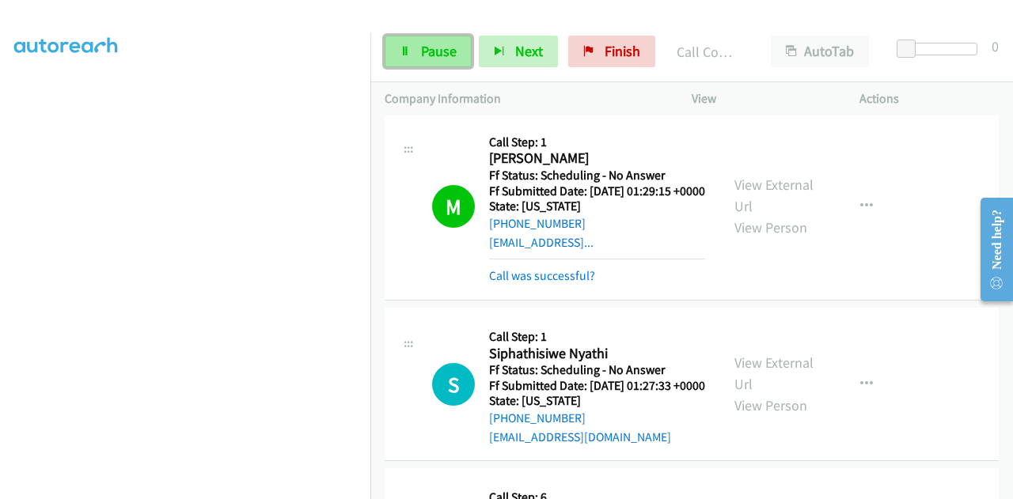
click at [442, 45] on span "Pause" at bounding box center [439, 51] width 36 height 18
click at [442, 47] on span "Pause" at bounding box center [439, 51] width 36 height 18
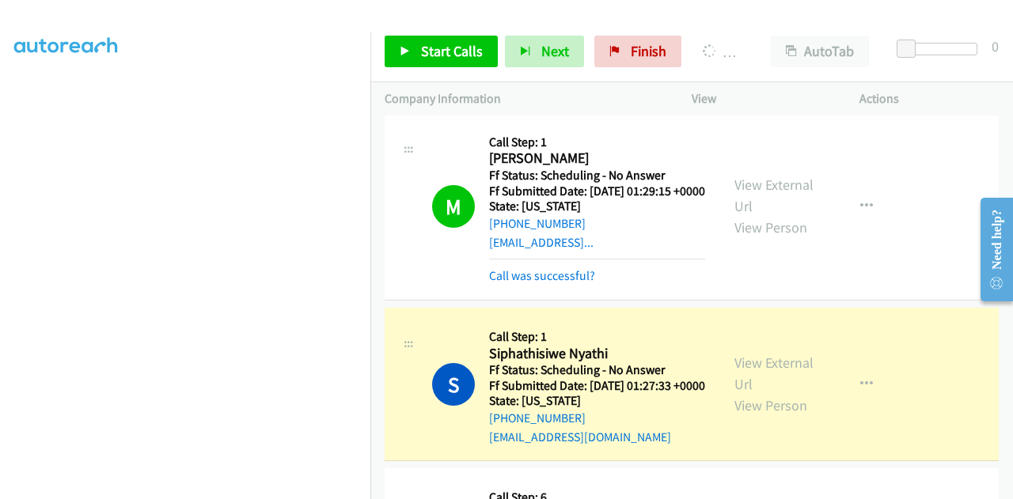
scroll to position [0, 0]
click at [746, 393] on link "View External Url" at bounding box center [773, 374] width 79 height 40
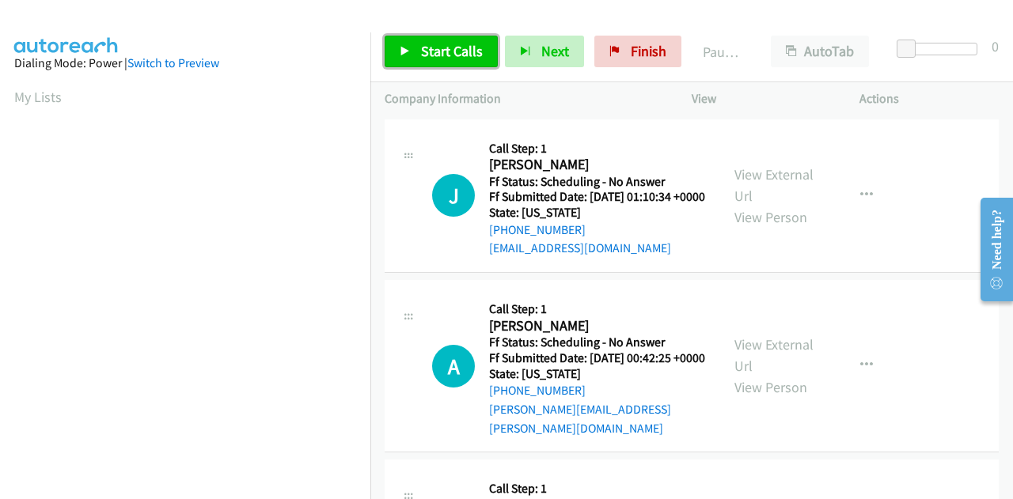
click at [388, 44] on link "Start Calls" at bounding box center [441, 52] width 113 height 32
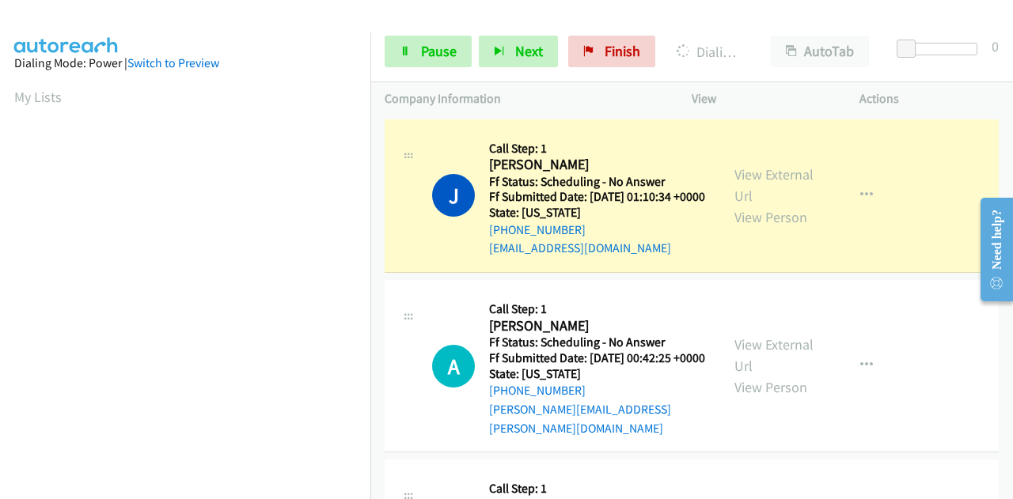
scroll to position [388, 0]
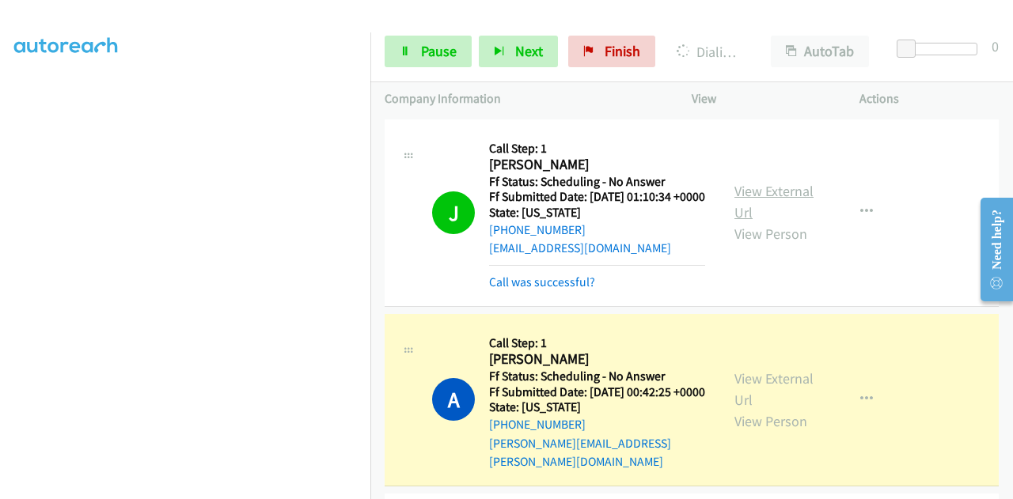
click at [753, 206] on link "View External Url" at bounding box center [773, 202] width 79 height 40
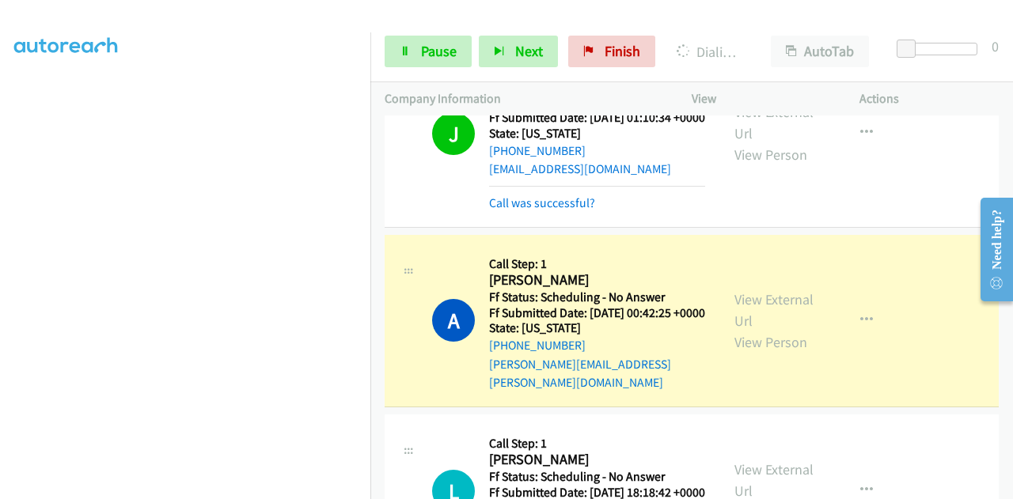
scroll to position [158, 0]
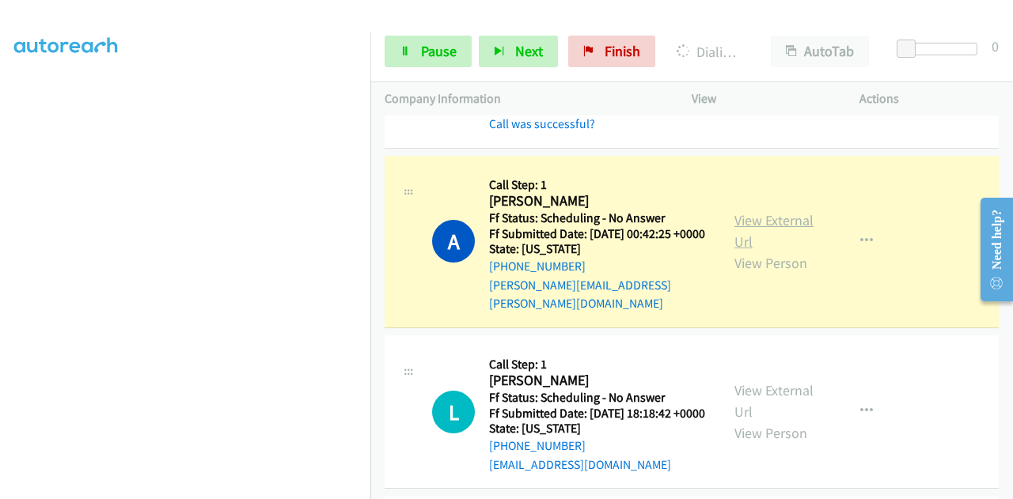
click at [765, 234] on link "View External Url" at bounding box center [773, 231] width 79 height 40
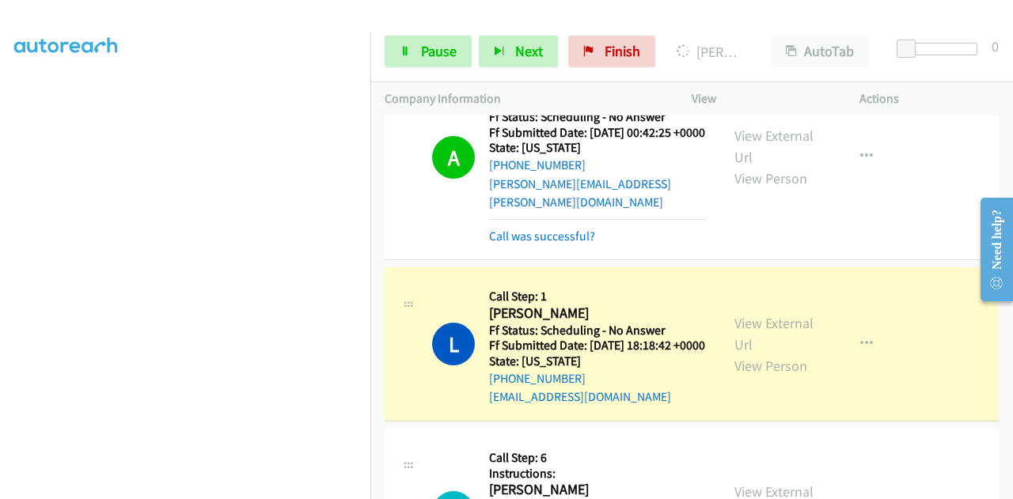
scroll to position [396, 0]
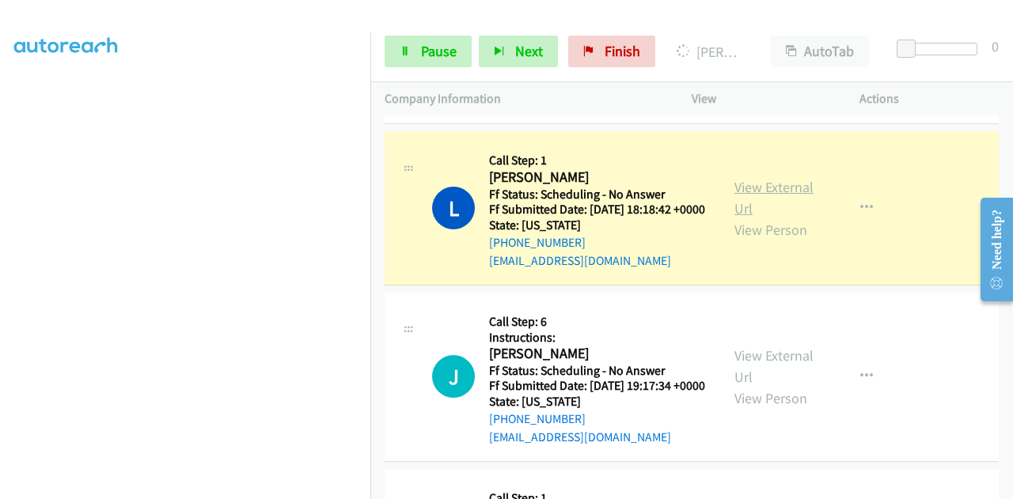
click at [782, 205] on link "View External Url" at bounding box center [773, 198] width 79 height 40
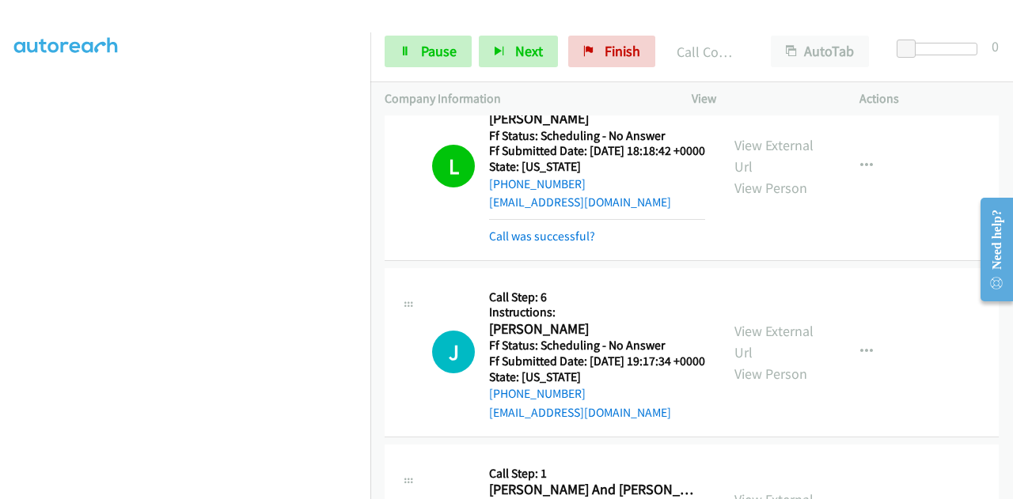
scroll to position [633, 0]
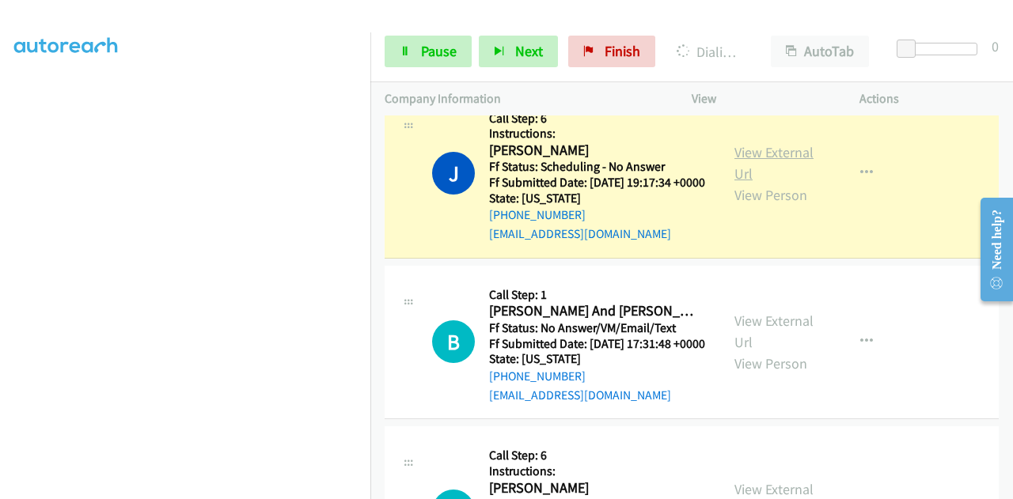
click at [798, 183] on link "View External Url" at bounding box center [773, 163] width 79 height 40
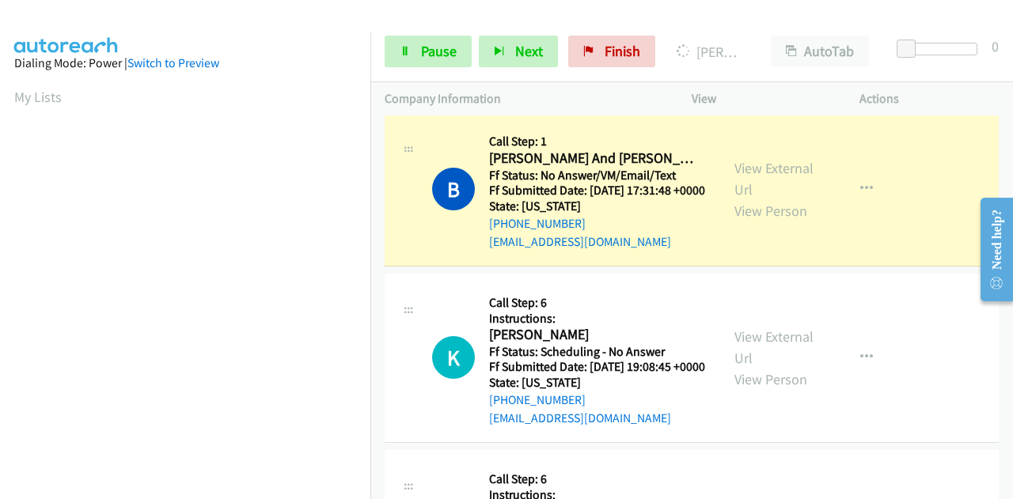
scroll to position [871, 0]
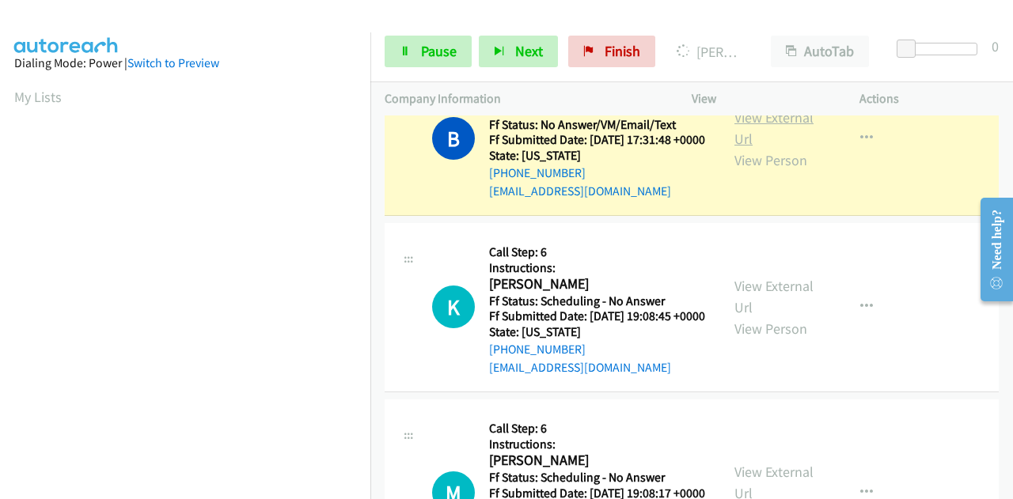
click at [745, 148] on link "View External Url" at bounding box center [773, 128] width 79 height 40
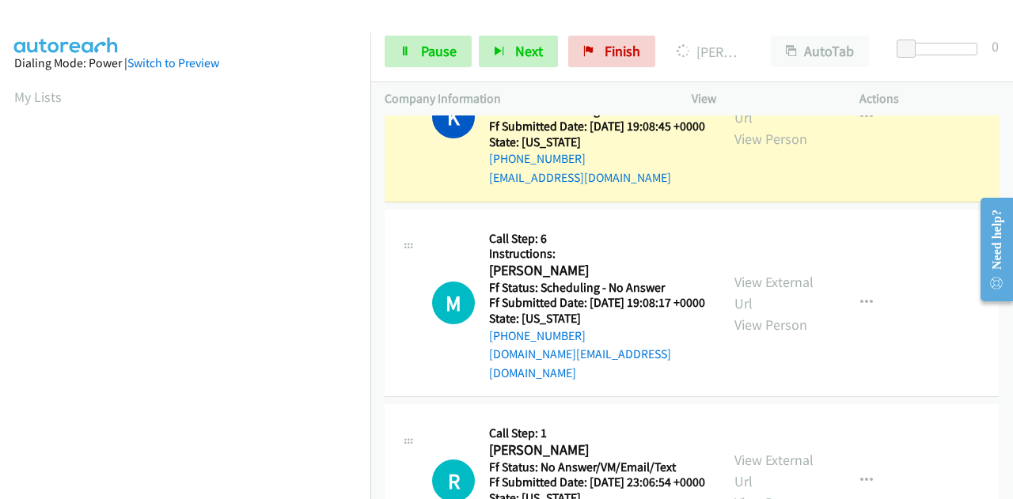
scroll to position [1029, 0]
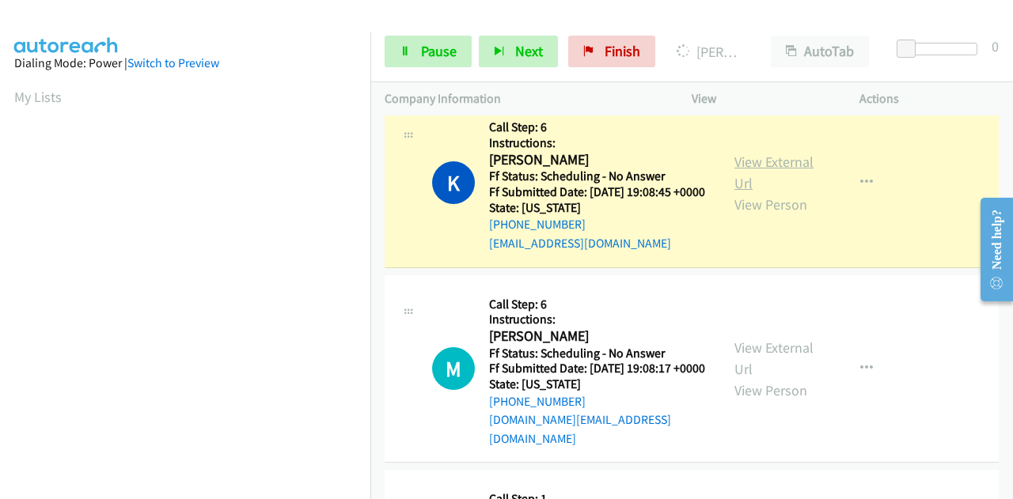
click at [750, 192] on link "View External Url" at bounding box center [773, 173] width 79 height 40
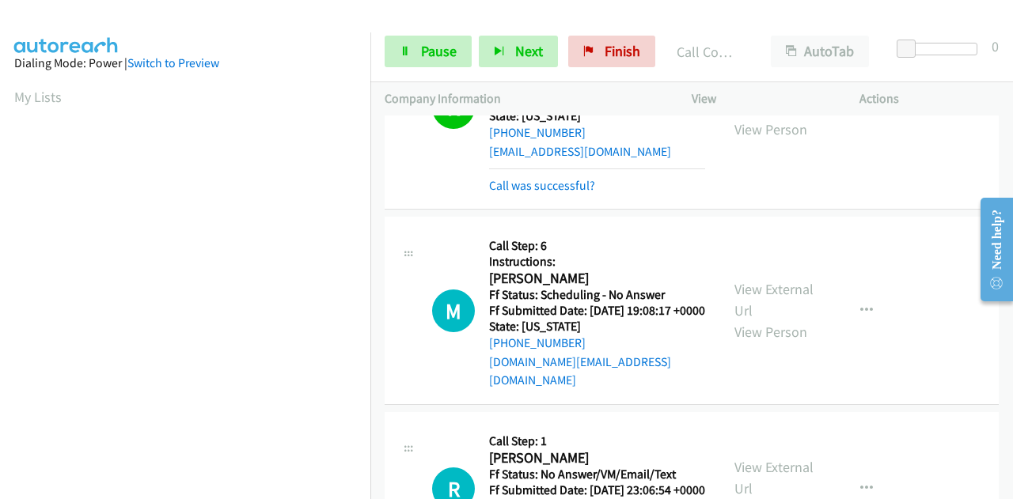
scroll to position [1187, 0]
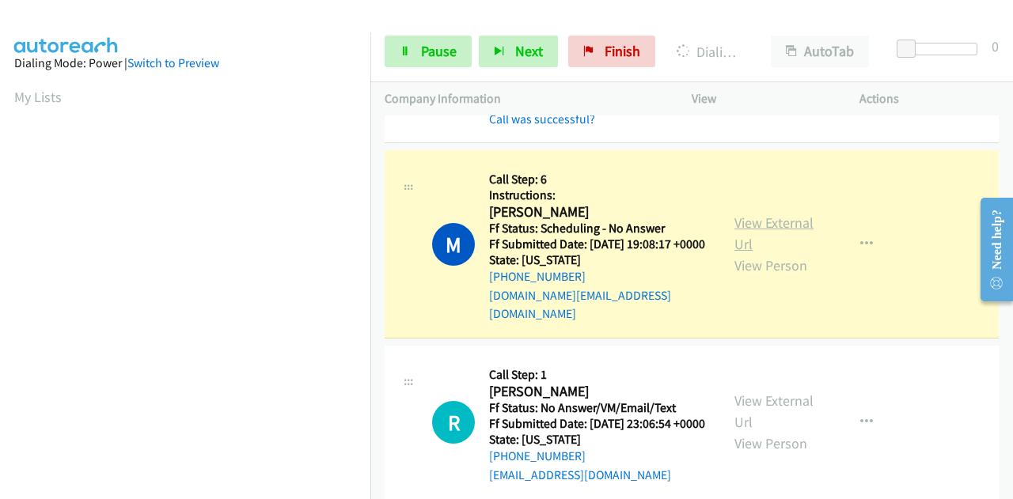
click at [767, 253] on link "View External Url" at bounding box center [773, 234] width 79 height 40
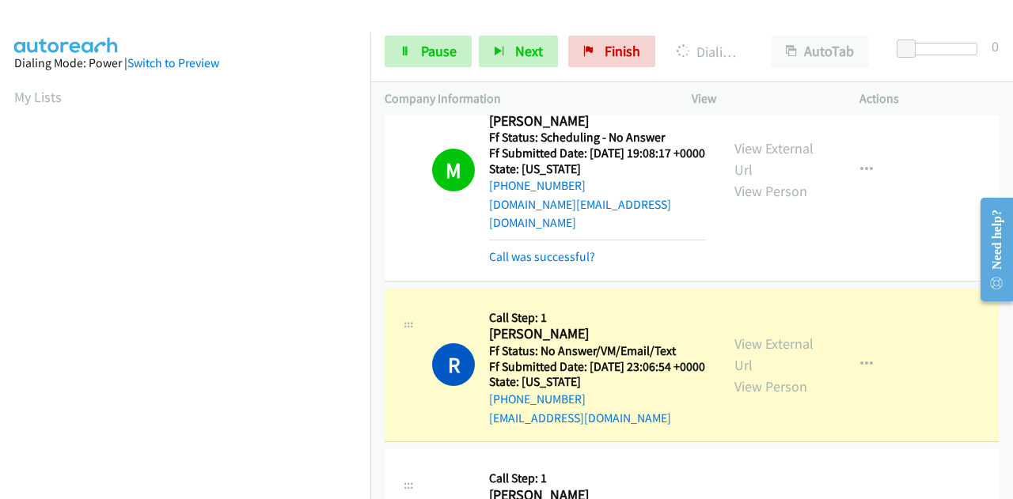
scroll to position [1425, 0]
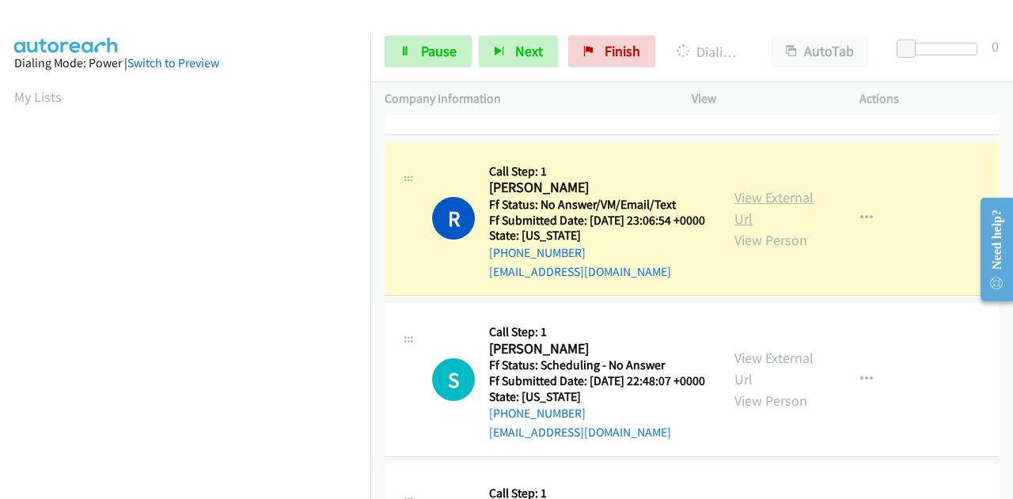
click at [738, 228] on link "View External Url" at bounding box center [773, 208] width 79 height 40
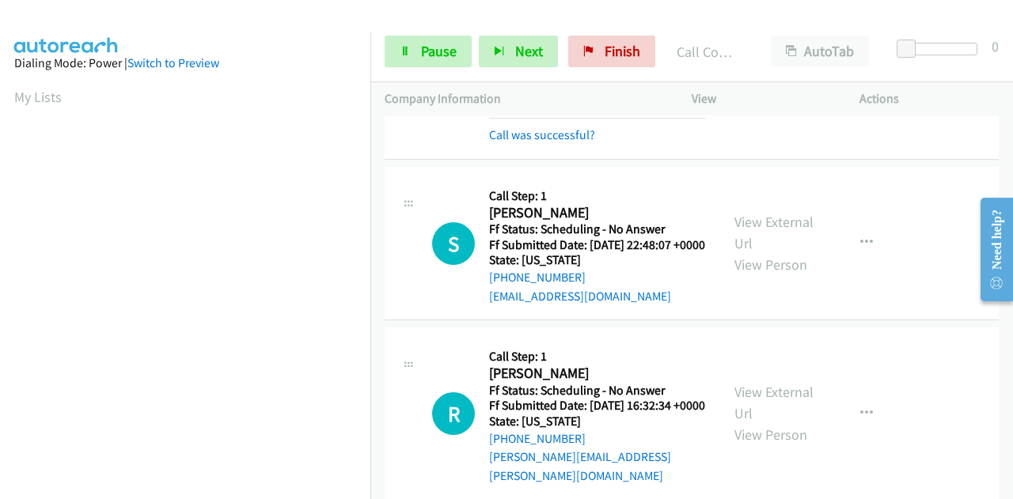
scroll to position [1662, 0]
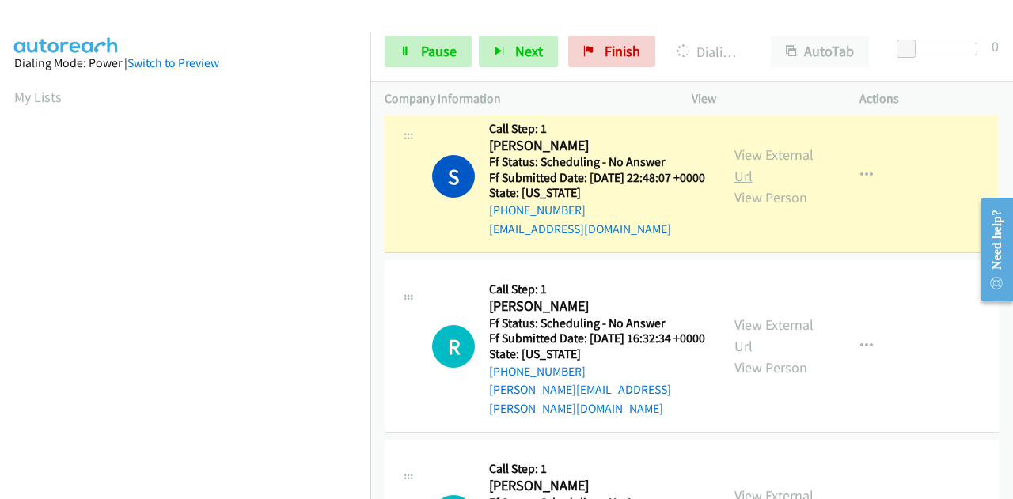
click at [769, 185] on link "View External Url" at bounding box center [773, 166] width 79 height 40
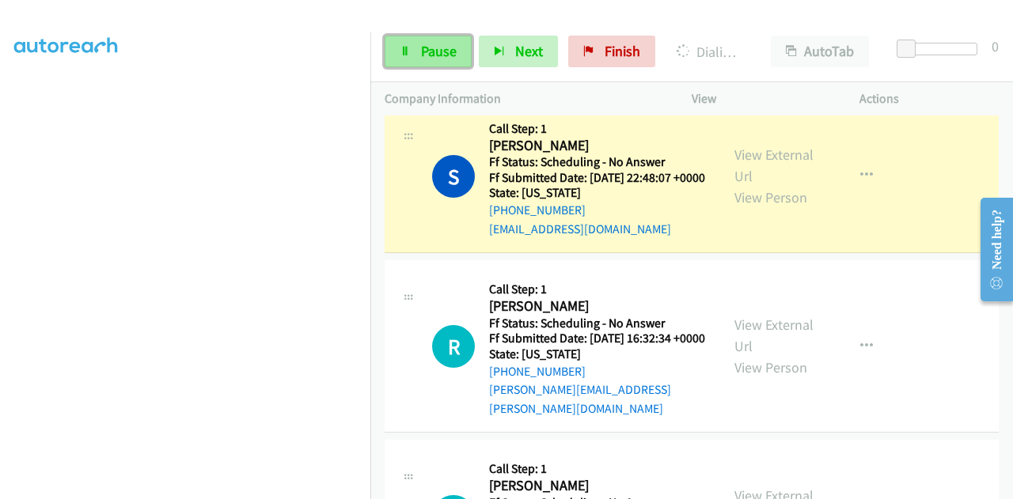
click at [432, 55] on span "Pause" at bounding box center [439, 51] width 36 height 18
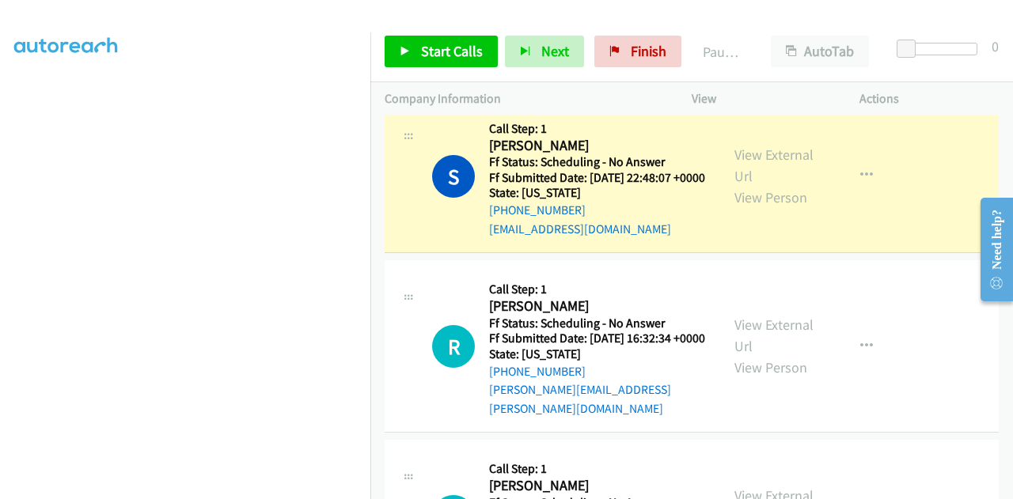
scroll to position [0, 0]
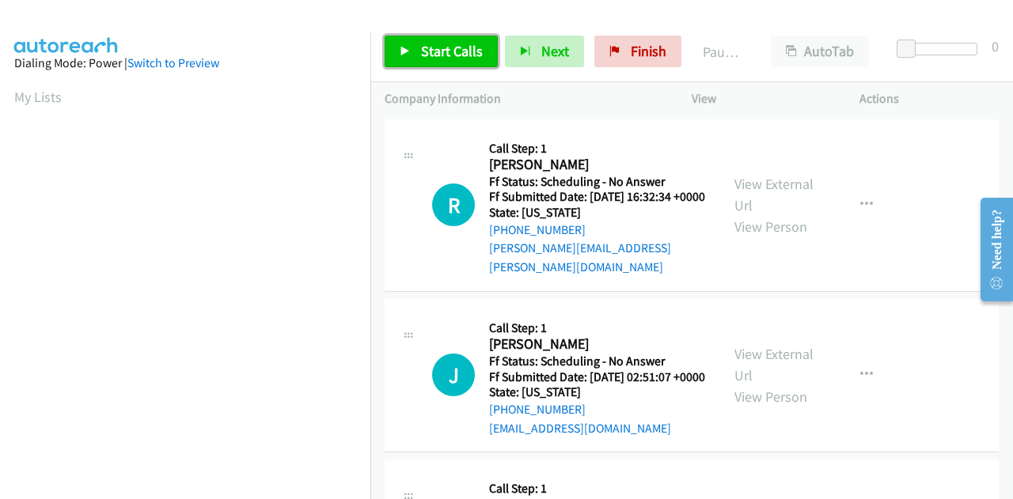
click at [446, 49] on span "Start Calls" at bounding box center [452, 51] width 62 height 18
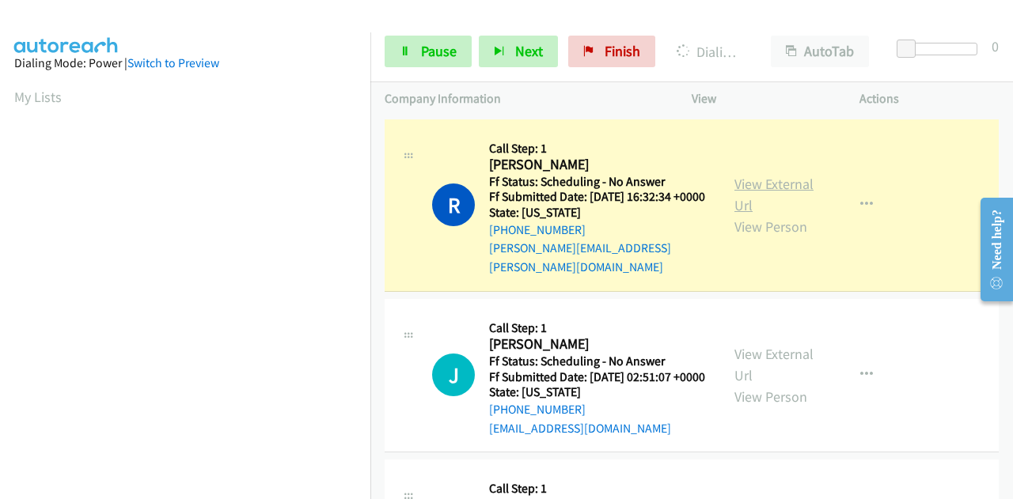
click at [752, 177] on link "View External Url" at bounding box center [773, 195] width 79 height 40
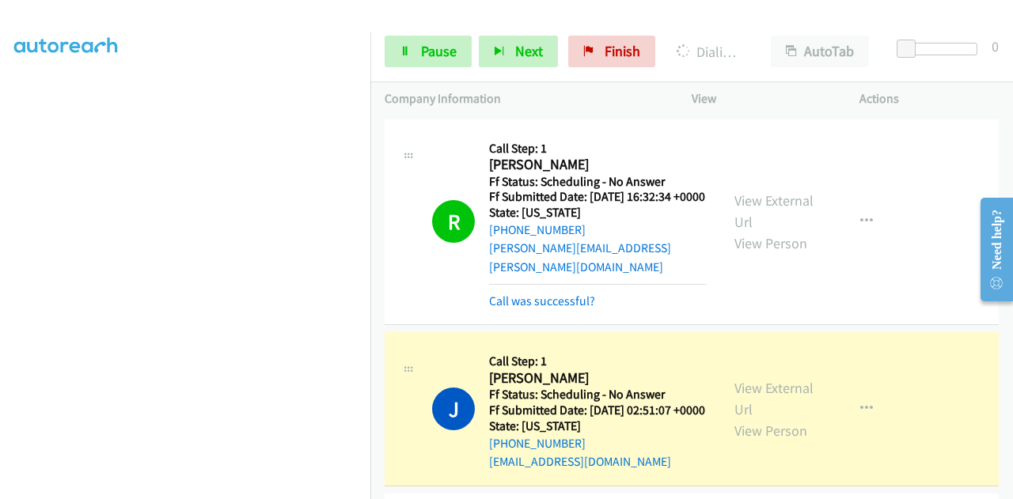
scroll to position [158, 0]
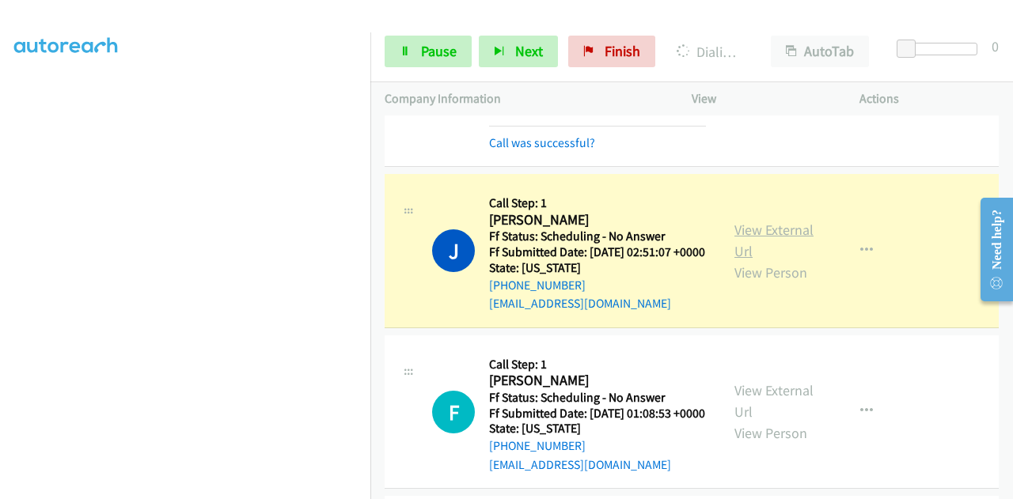
click at [777, 238] on link "View External Url" at bounding box center [773, 241] width 79 height 40
click at [418, 33] on div "Start Calls Pause Next Finish Dialing Jos Molina Diaz AutoTab AutoTab 0" at bounding box center [691, 51] width 643 height 61
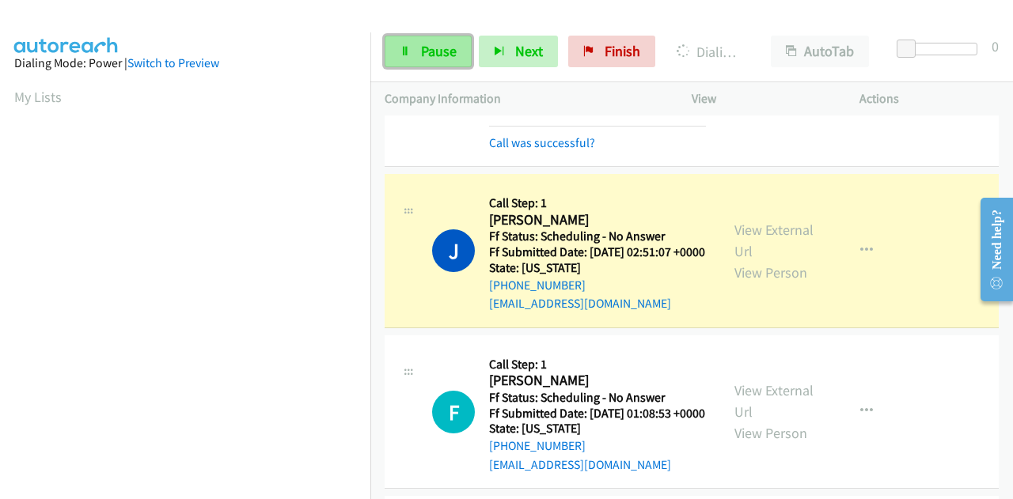
click at [426, 52] on span "Pause" at bounding box center [439, 51] width 36 height 18
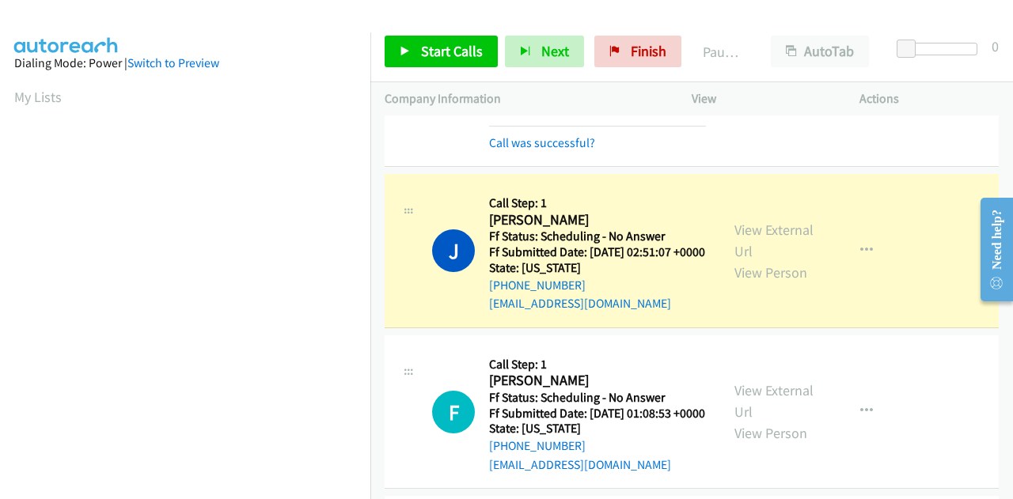
scroll to position [388, 0]
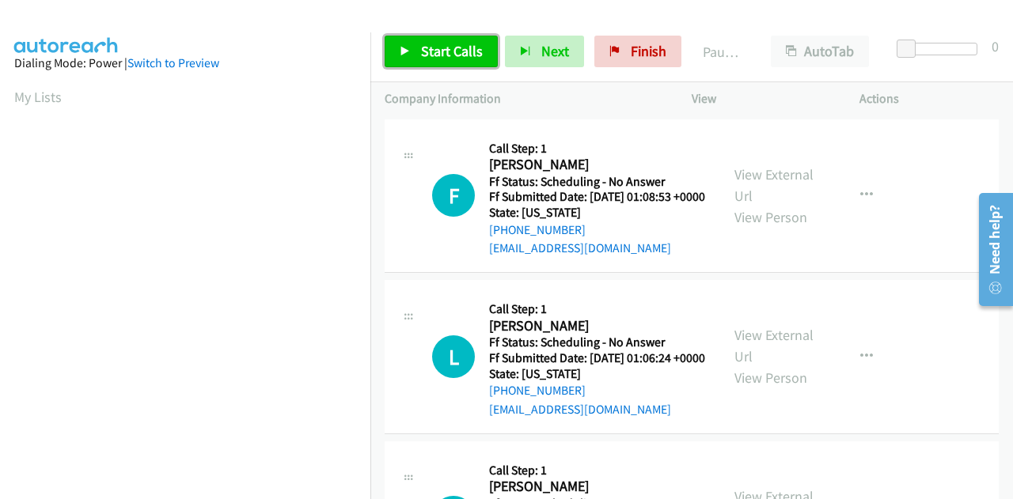
click at [413, 53] on link "Start Calls" at bounding box center [441, 52] width 113 height 32
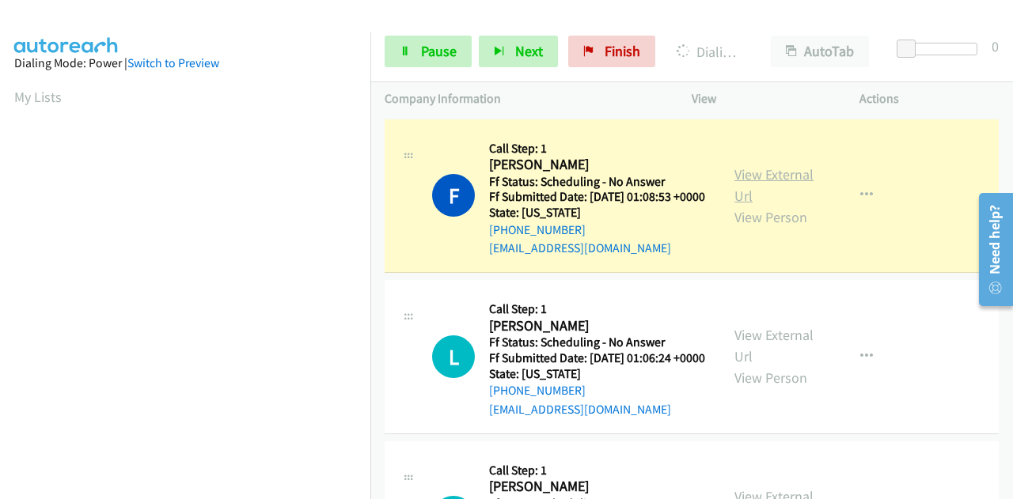
click at [741, 186] on link "View External Url" at bounding box center [773, 185] width 79 height 40
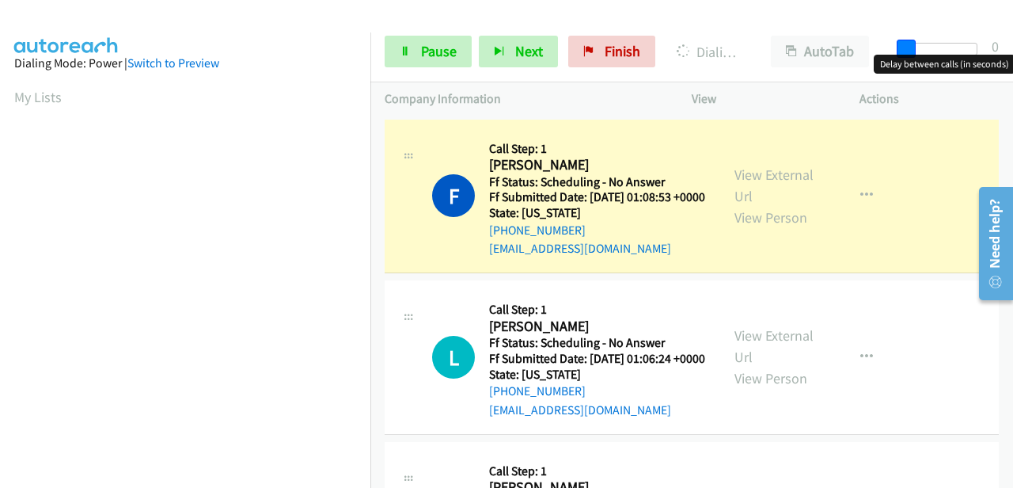
drag, startPoint x: 907, startPoint y: 46, endPoint x: 985, endPoint y: 31, distance: 79.8
click at [1010, 45] on div "Start Calls Pause Next Finish Dialing [PERSON_NAME] AutoTab AutoTab 0" at bounding box center [691, 51] width 643 height 61
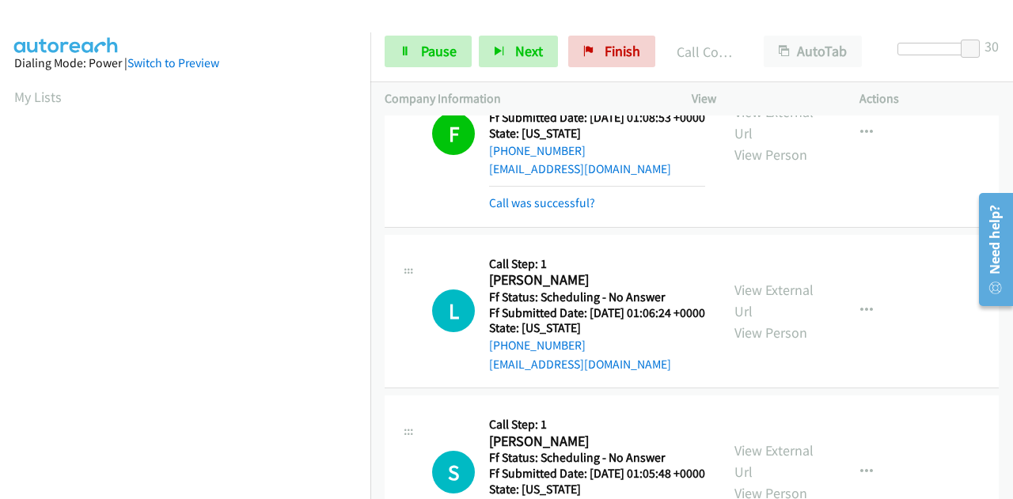
scroll to position [158, 0]
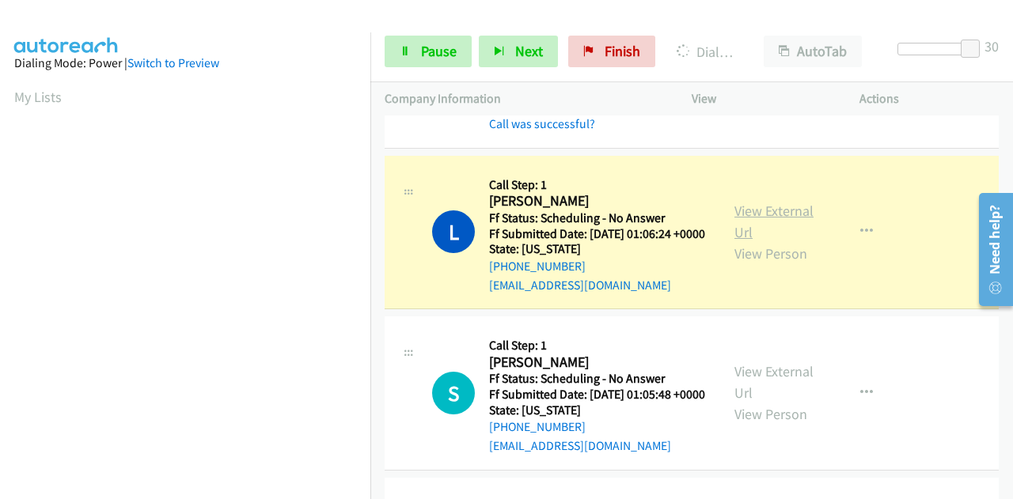
click at [777, 234] on link "View External Url" at bounding box center [773, 222] width 79 height 40
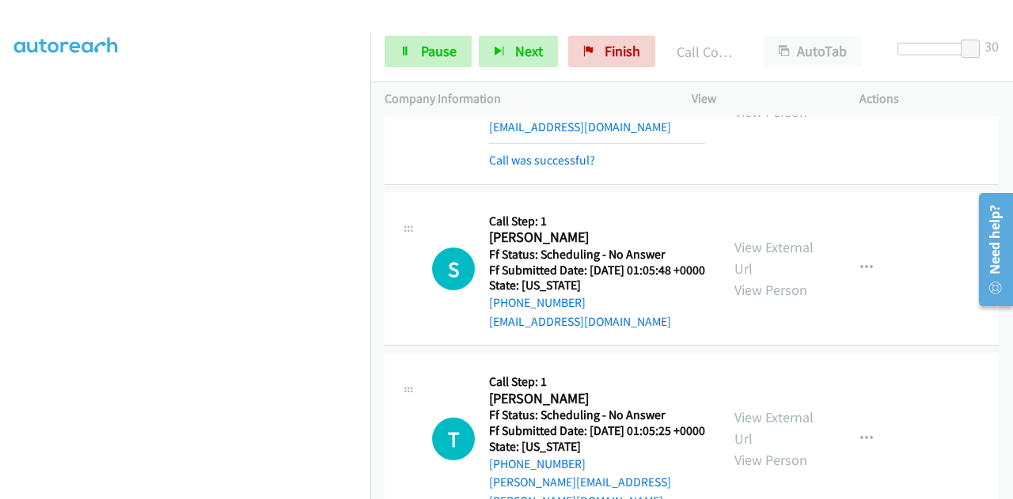
scroll to position [396, 0]
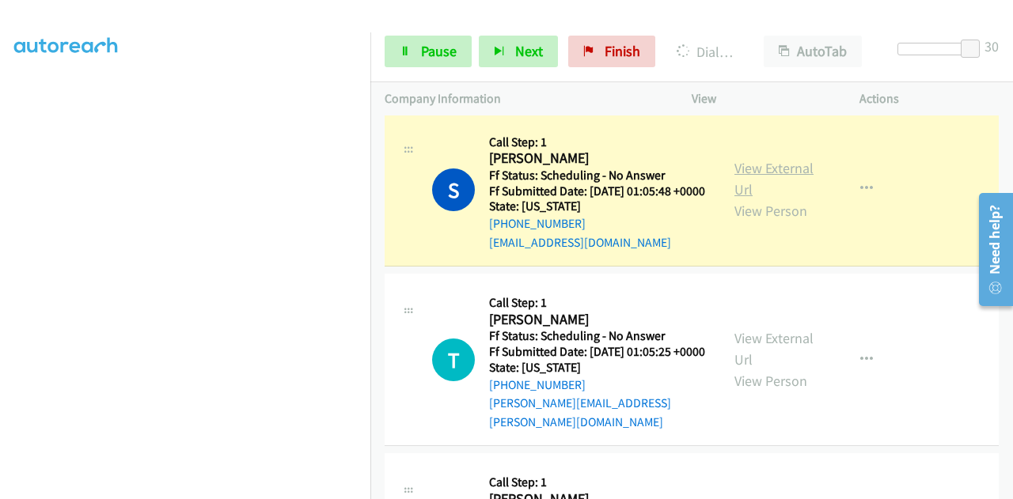
click at [774, 199] on link "View External Url" at bounding box center [773, 179] width 79 height 40
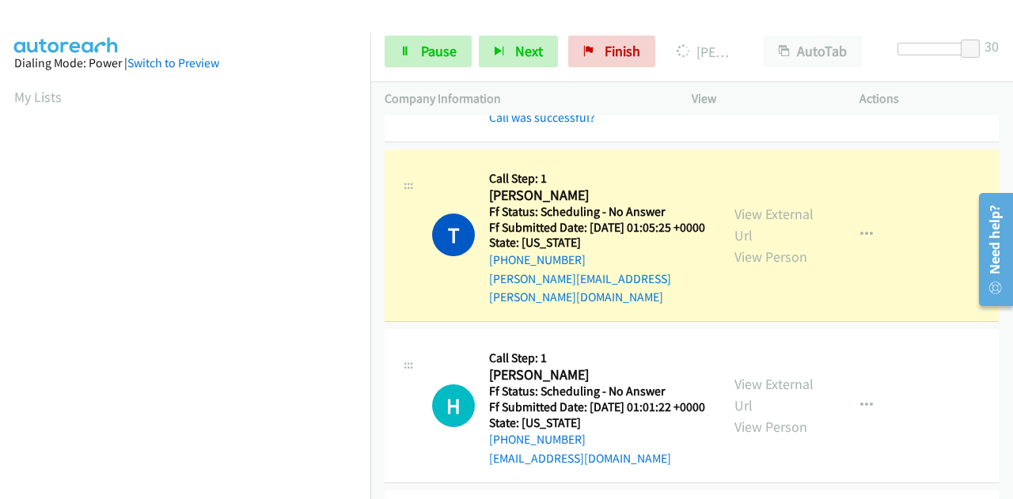
scroll to position [388, 0]
click at [761, 245] on link "View External Url" at bounding box center [773, 225] width 79 height 40
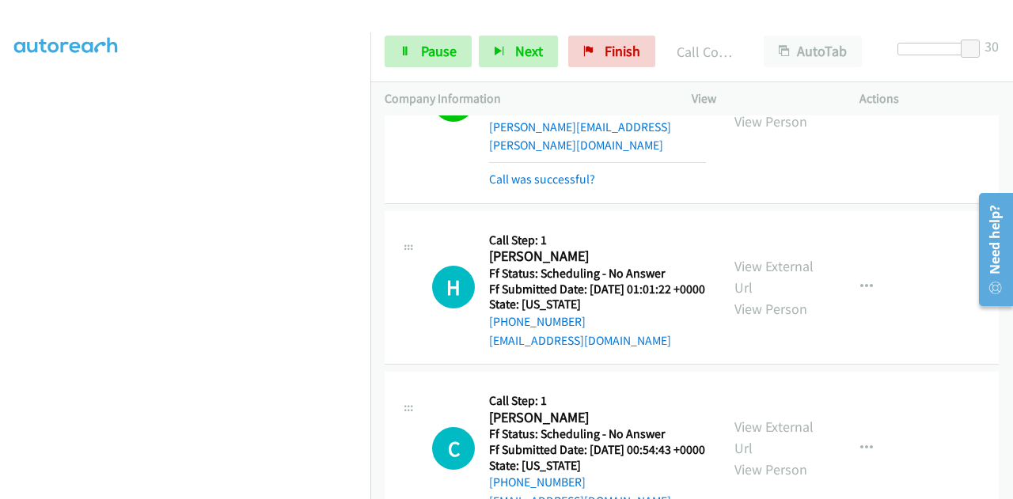
scroll to position [712, 0]
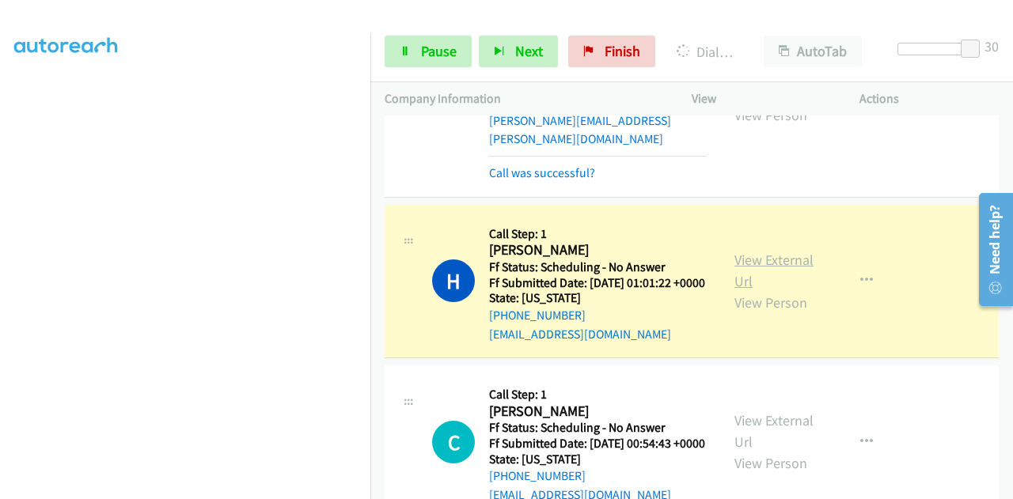
click at [776, 290] on link "View External Url" at bounding box center [773, 271] width 79 height 40
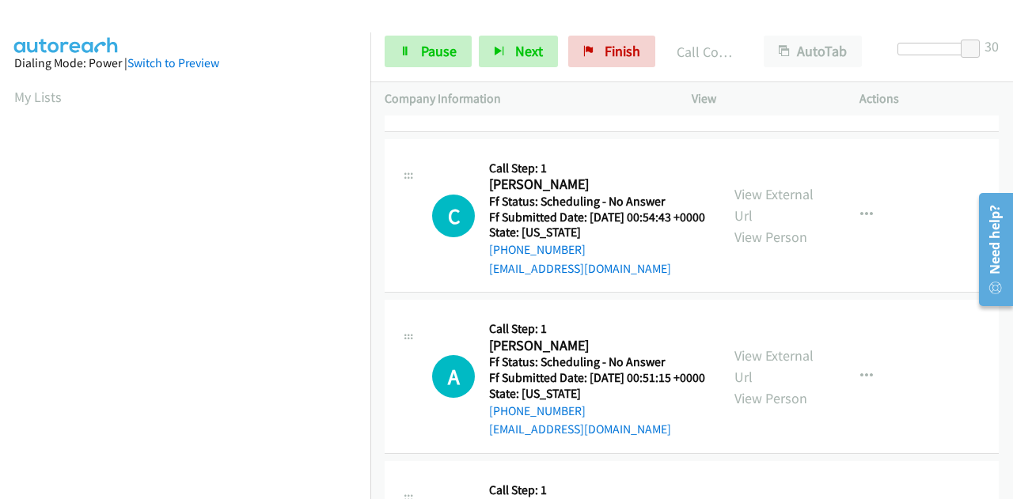
scroll to position [1029, 0]
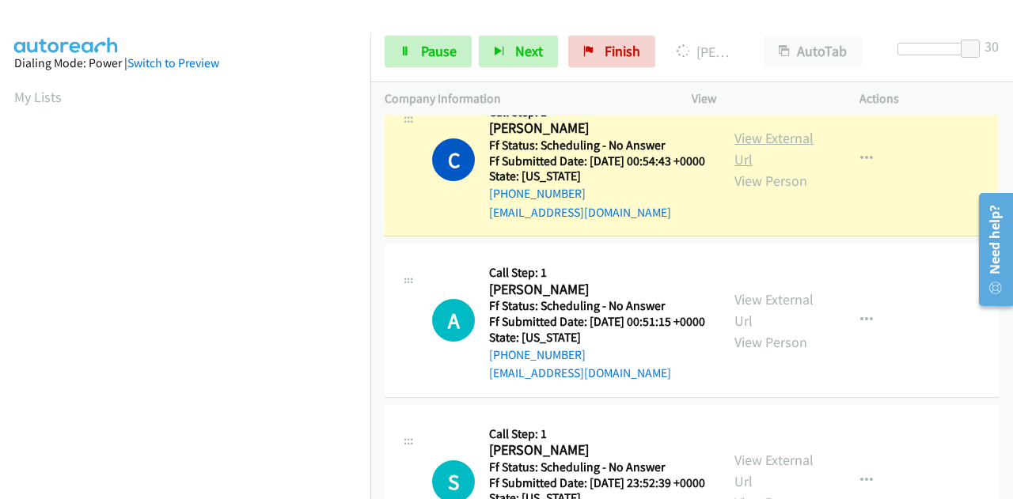
click at [734, 169] on link "View External Url" at bounding box center [773, 149] width 79 height 40
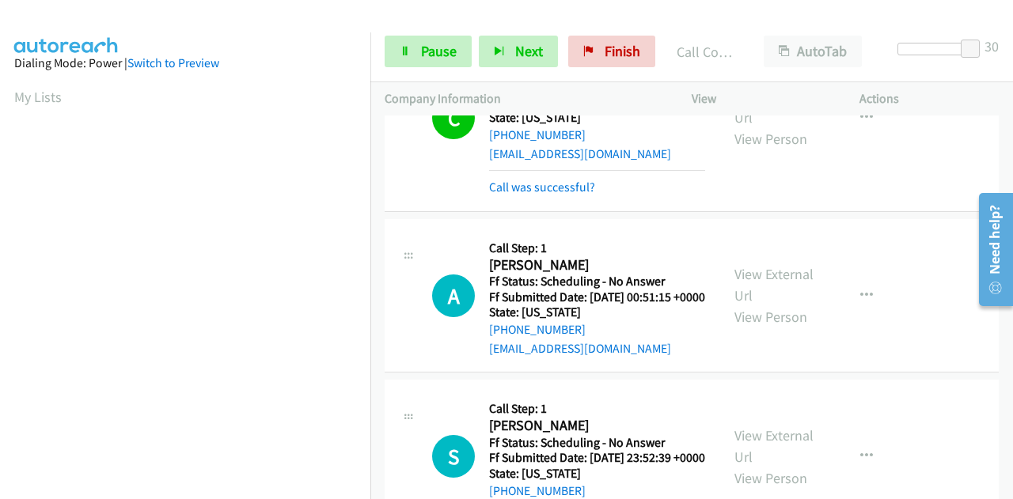
scroll to position [1108, 0]
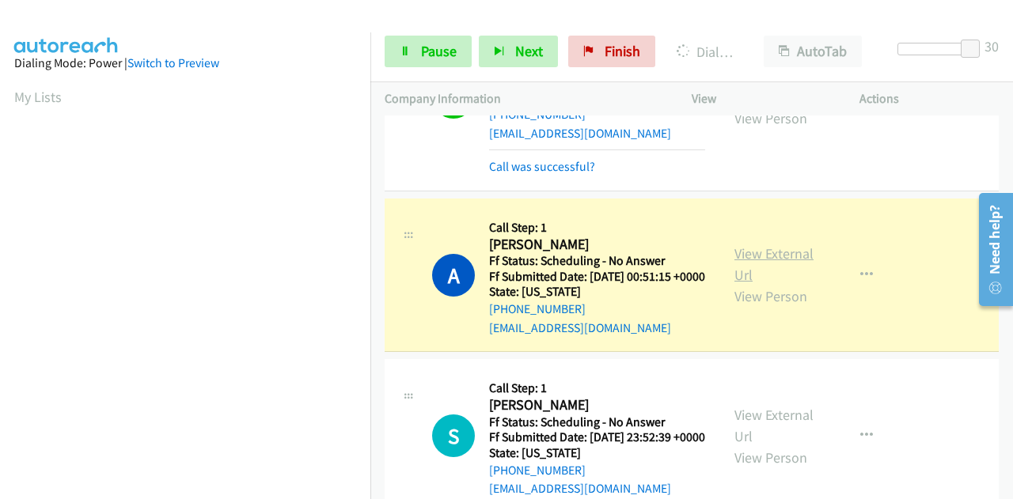
click at [779, 284] on link "View External Url" at bounding box center [773, 265] width 79 height 40
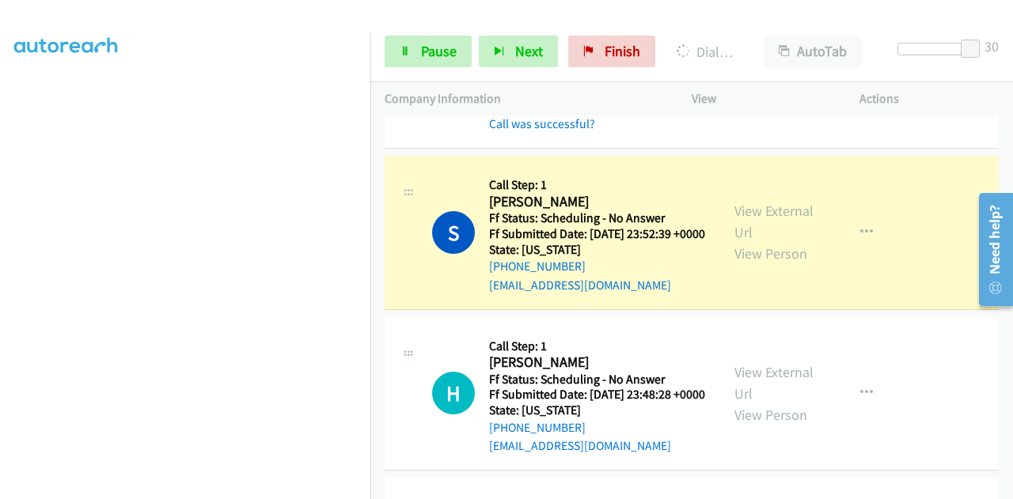
scroll to position [0, 0]
click at [748, 241] on link "View External Url" at bounding box center [773, 222] width 79 height 40
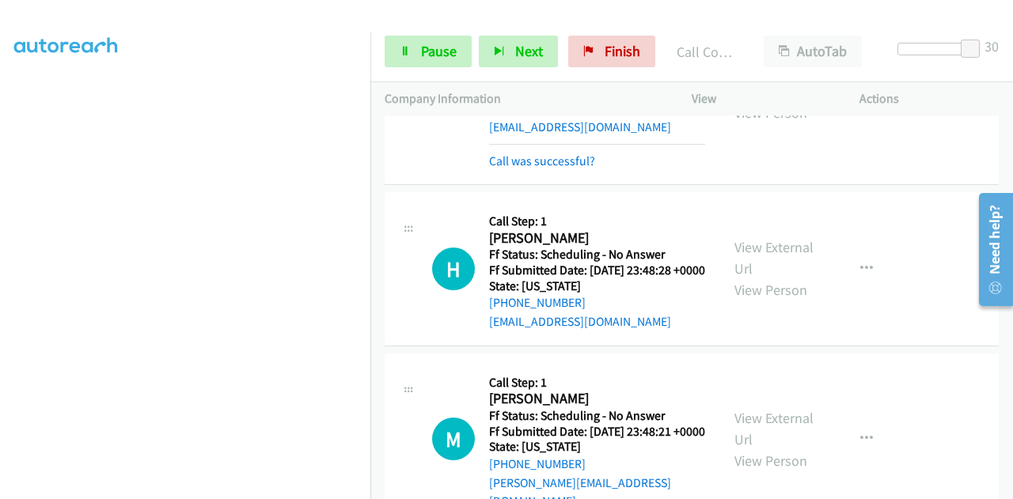
scroll to position [1583, 0]
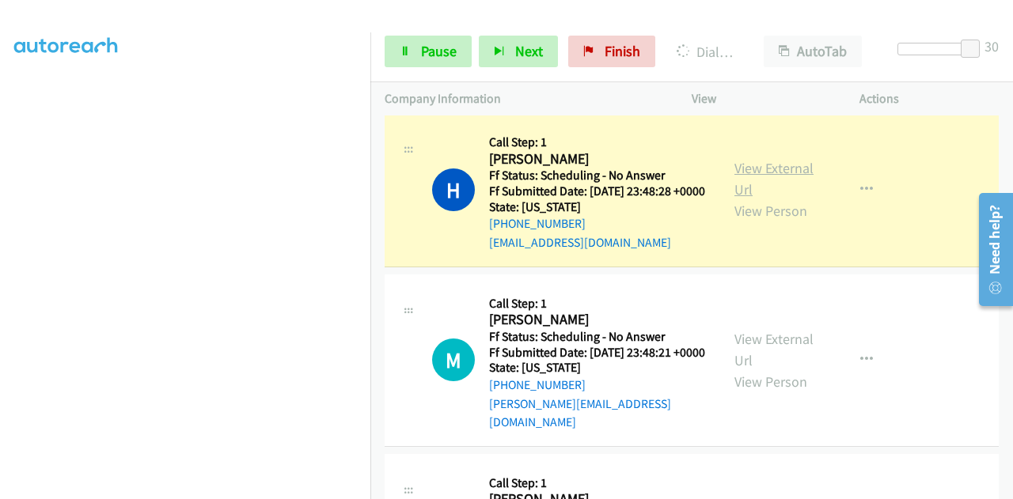
click at [753, 199] on link "View External Url" at bounding box center [773, 179] width 79 height 40
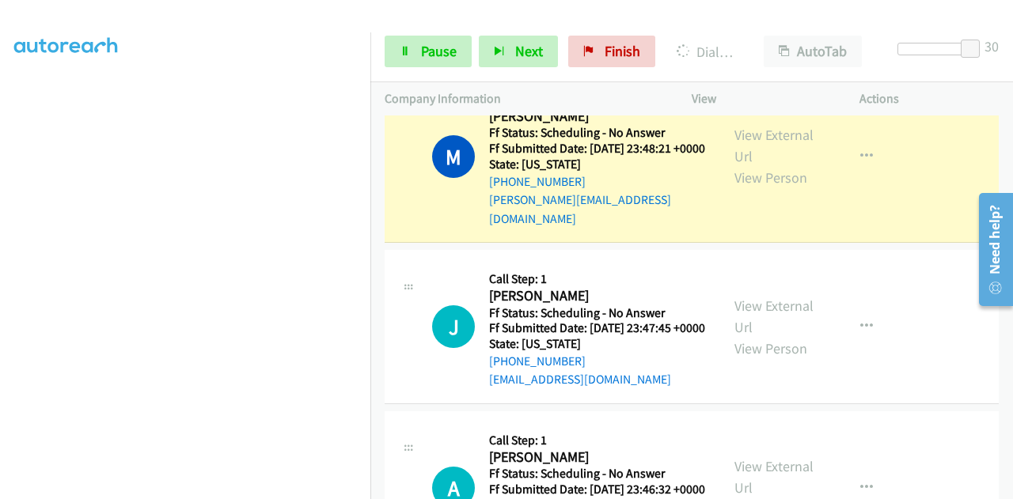
scroll to position [0, 0]
click at [751, 165] on link "View External Url" at bounding box center [773, 146] width 79 height 40
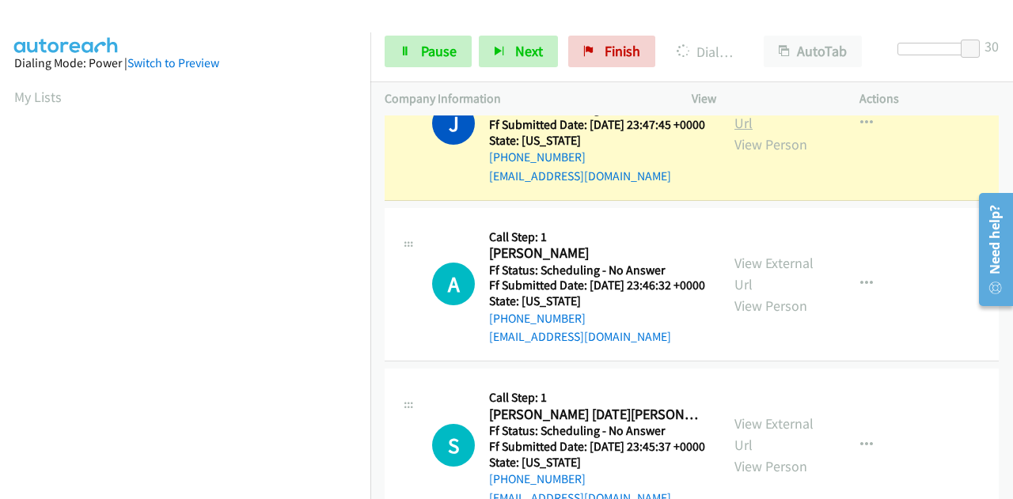
click at [746, 132] on link "View External Url" at bounding box center [773, 113] width 79 height 40
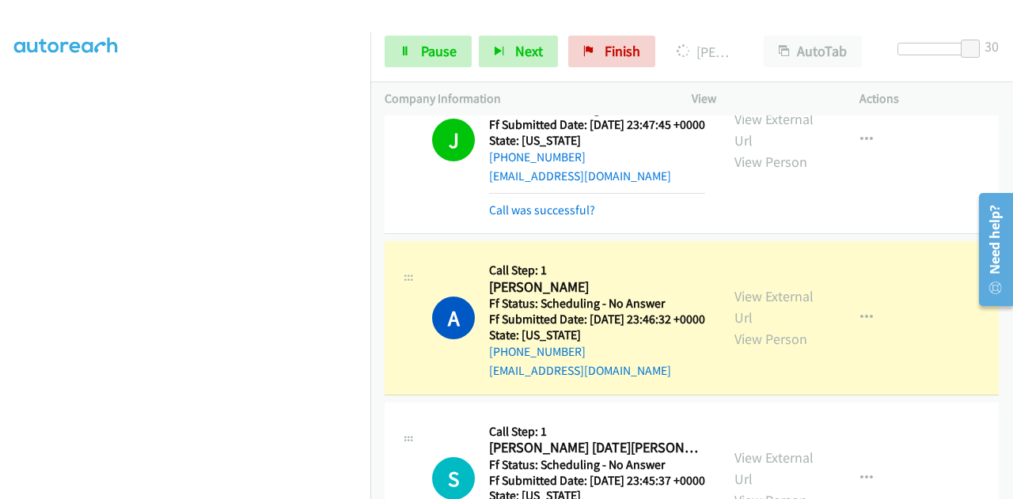
scroll to position [2295, 0]
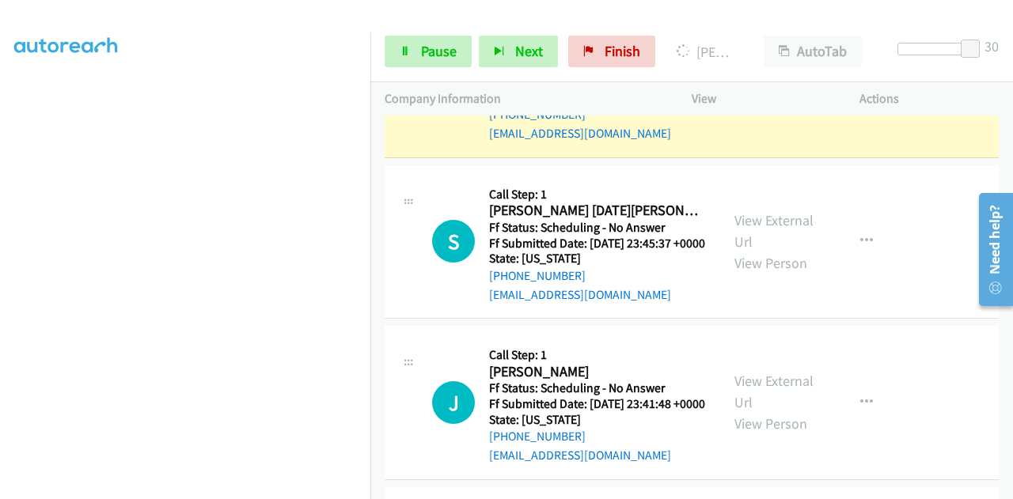
click at [781, 89] on link "View External Url" at bounding box center [773, 70] width 79 height 40
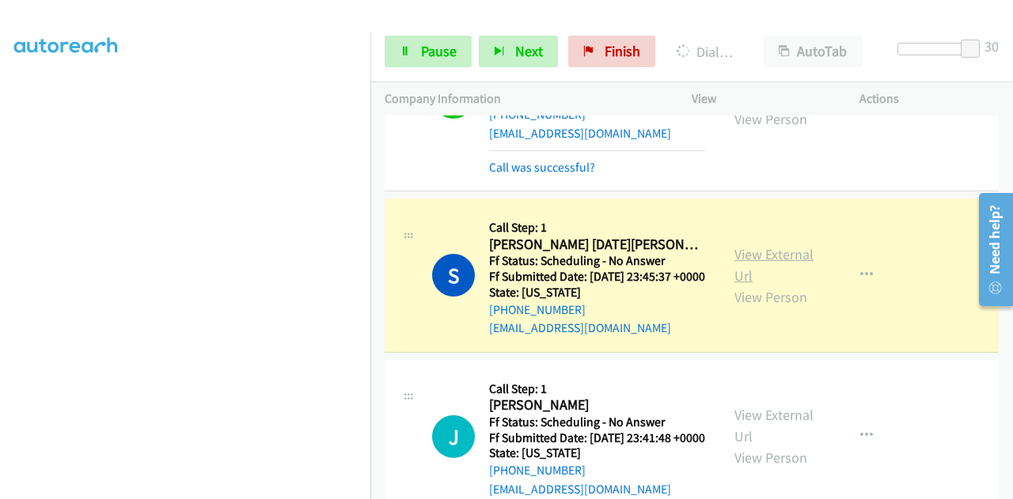
click at [752, 285] on link "View External Url" at bounding box center [773, 265] width 79 height 40
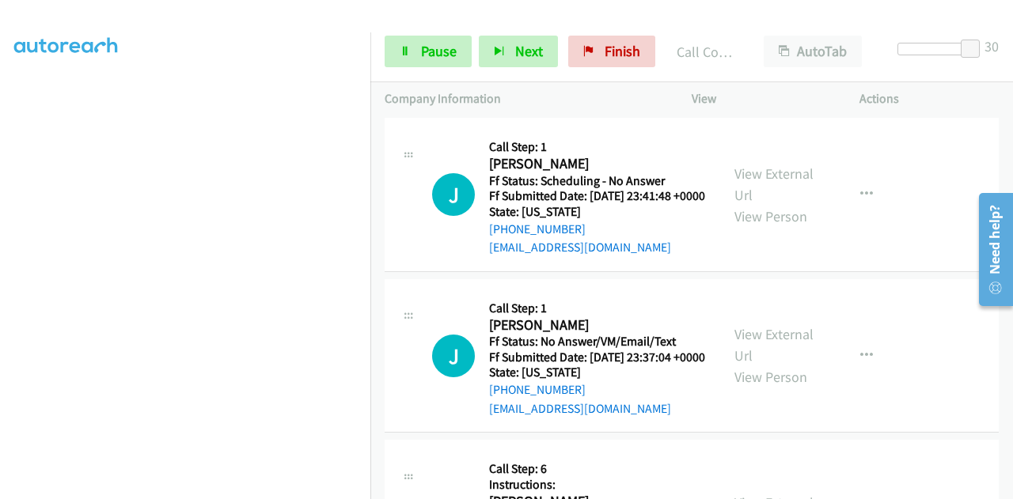
scroll to position [2612, 0]
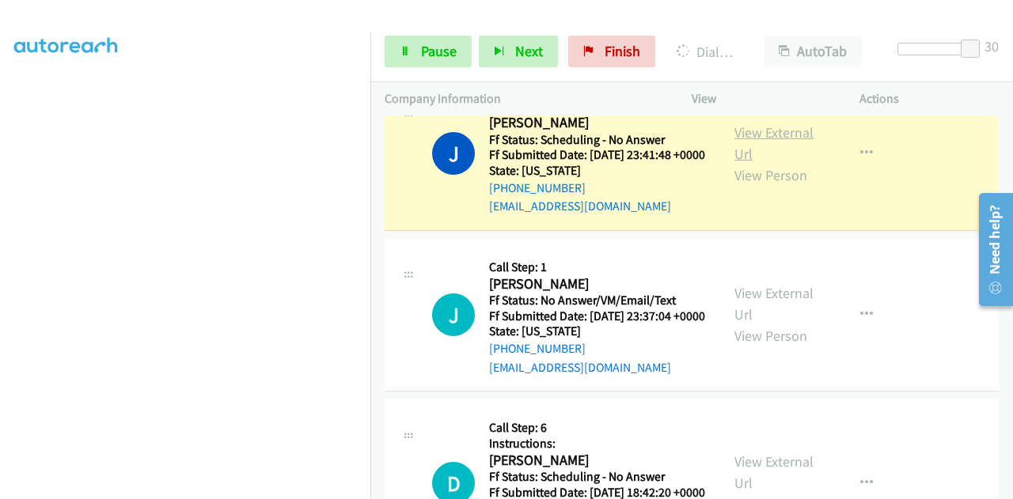
click at [753, 163] on link "View External Url" at bounding box center [773, 143] width 79 height 40
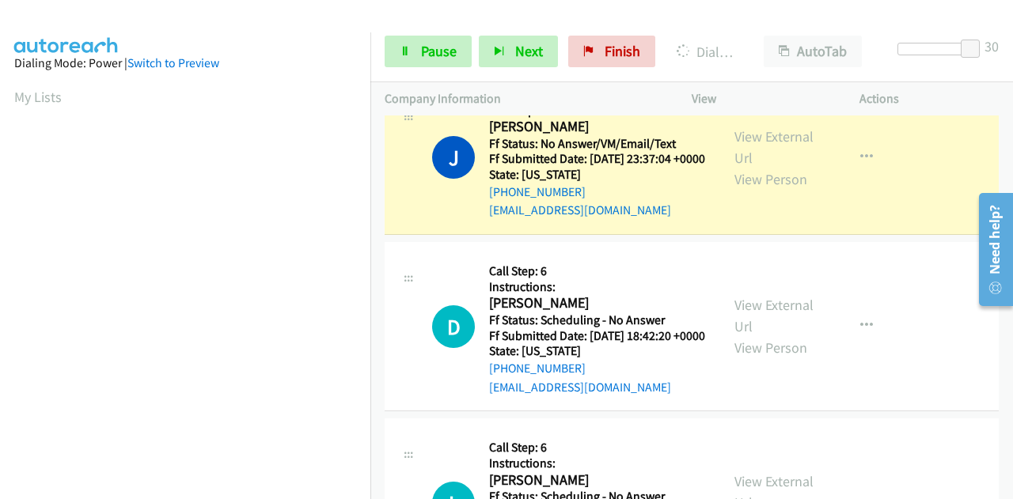
scroll to position [2928, 0]
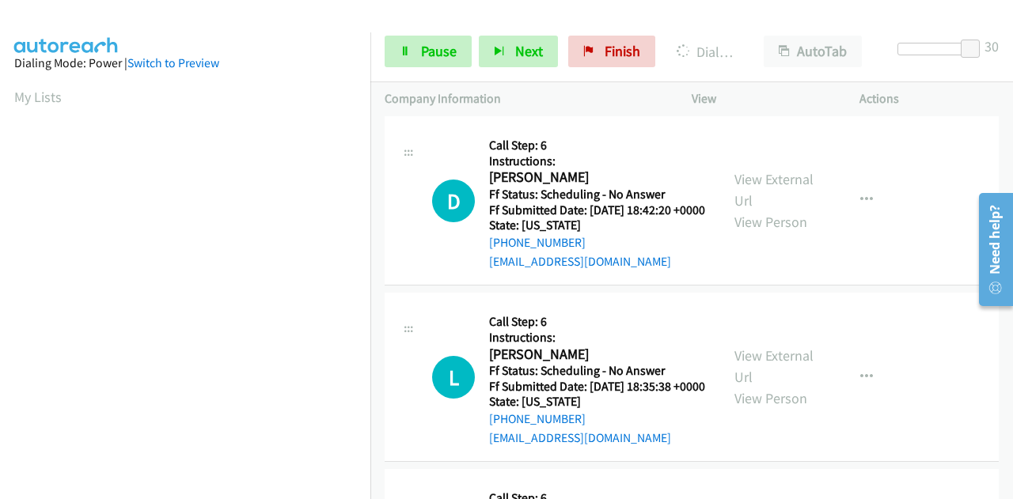
click at [744, 41] on link "View External Url" at bounding box center [773, 22] width 79 height 40
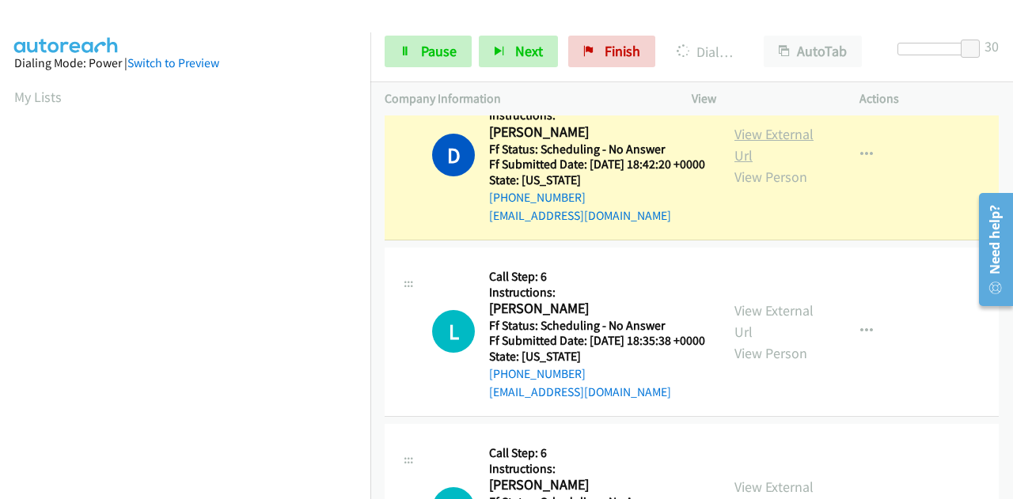
scroll to position [388, 0]
click at [755, 165] on link "View External Url" at bounding box center [773, 145] width 79 height 40
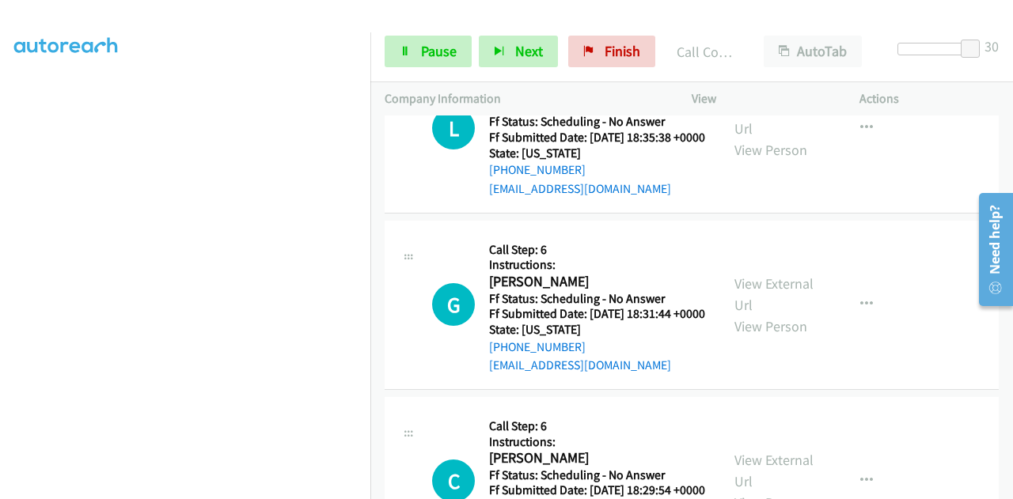
scroll to position [3324, 0]
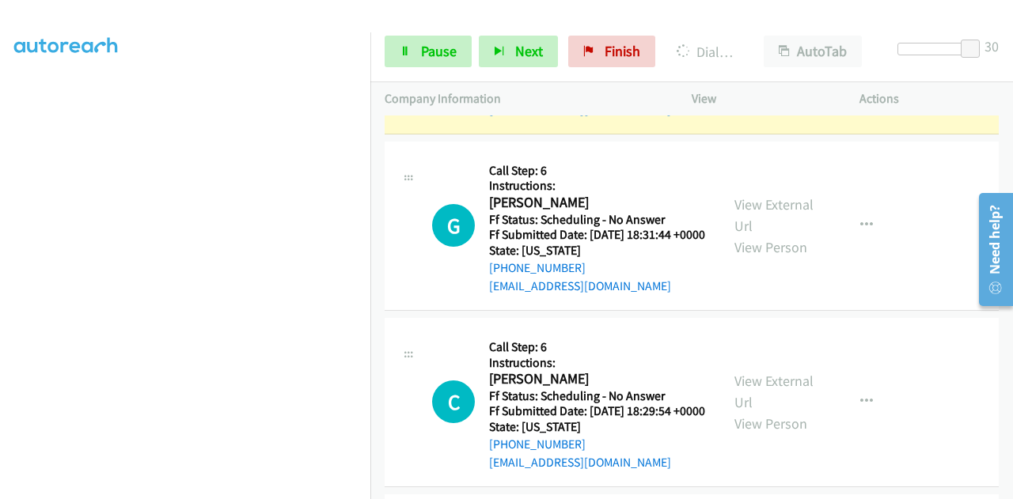
click at [761, 59] on link "View External Url" at bounding box center [773, 39] width 79 height 40
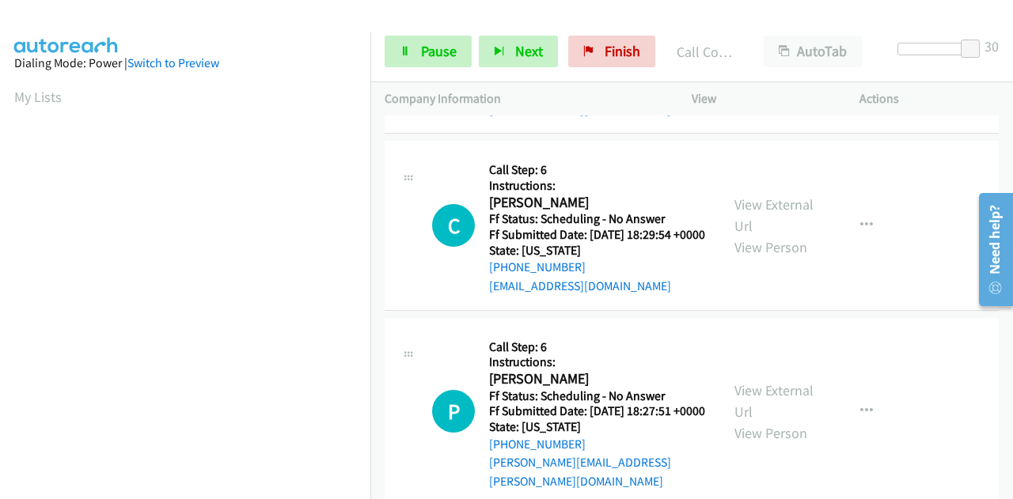
scroll to position [3561, 0]
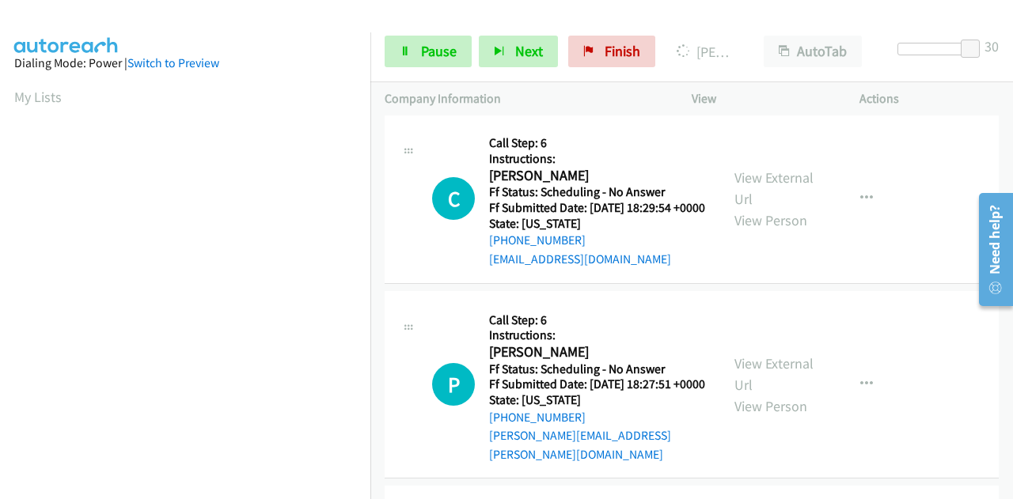
click at [757, 31] on link "View External Url" at bounding box center [773, 11] width 79 height 40
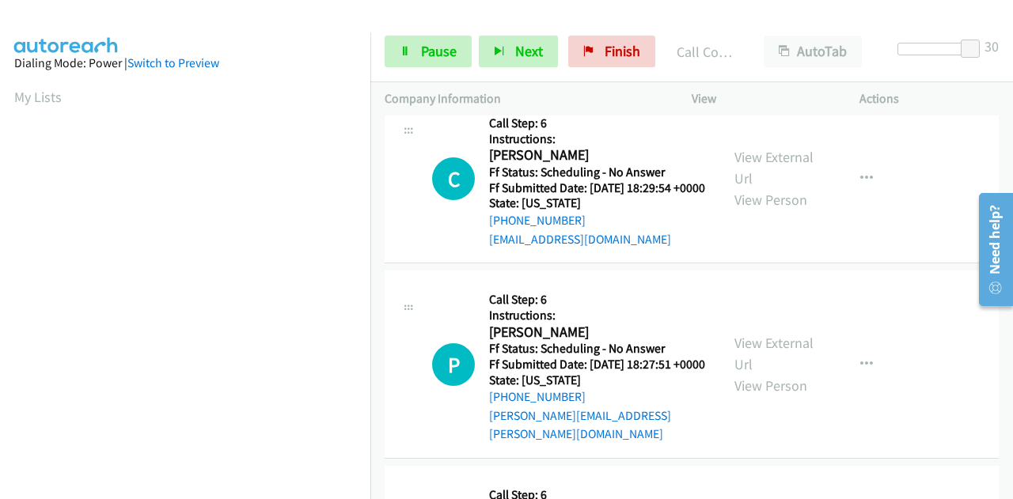
scroll to position [3720, 0]
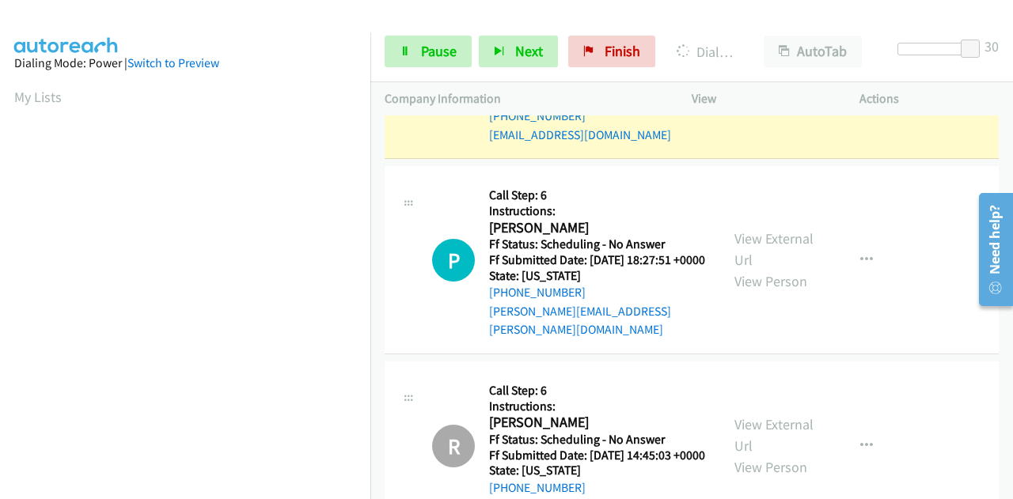
click at [785, 83] on link "View External Url" at bounding box center [773, 64] width 79 height 40
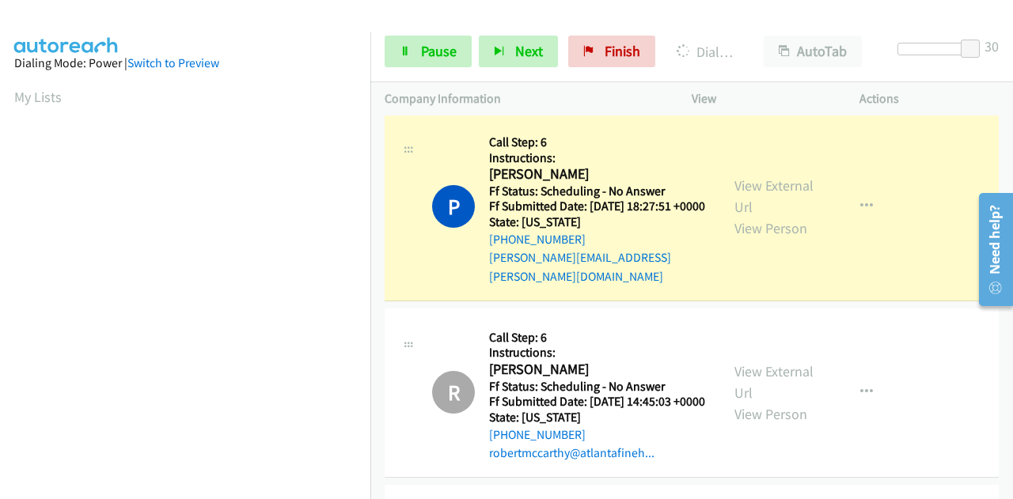
scroll to position [3878, 0]
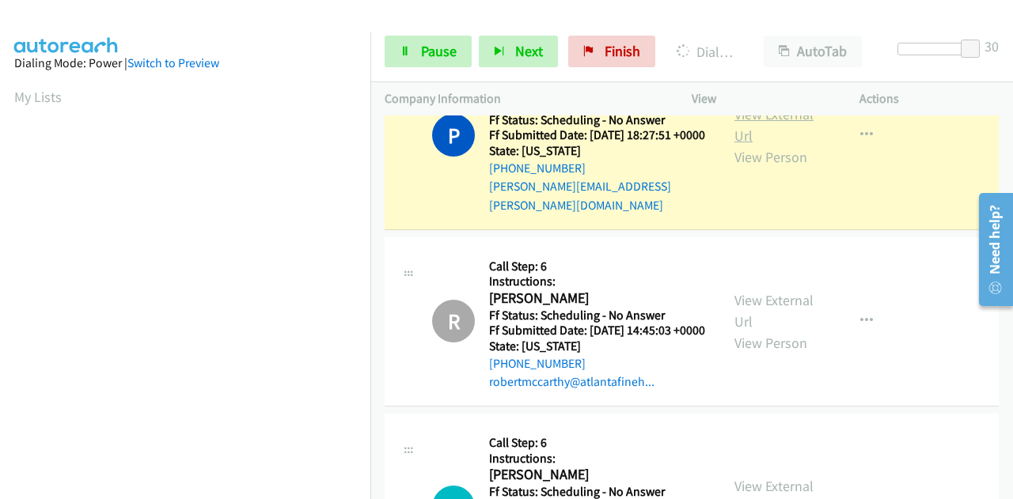
click at [784, 145] on link "View External Url" at bounding box center [773, 125] width 79 height 40
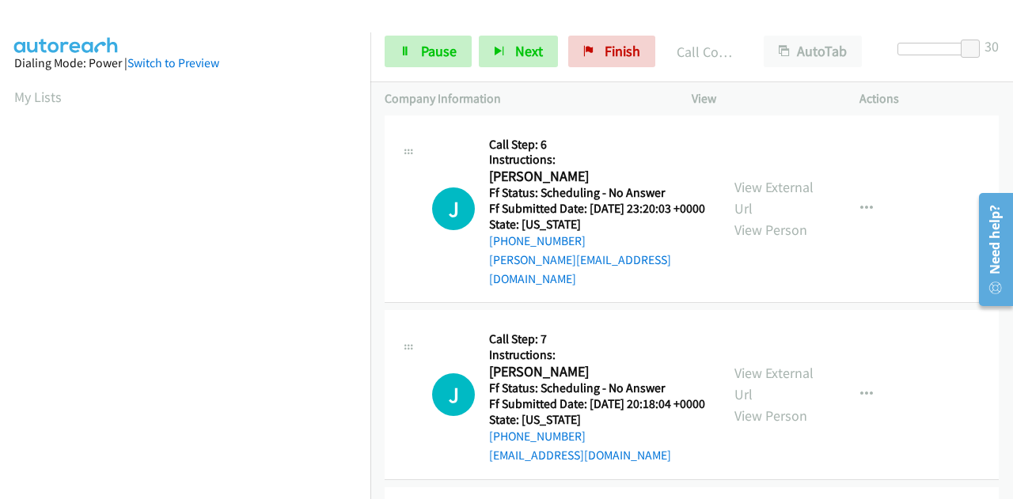
scroll to position [4274, 0]
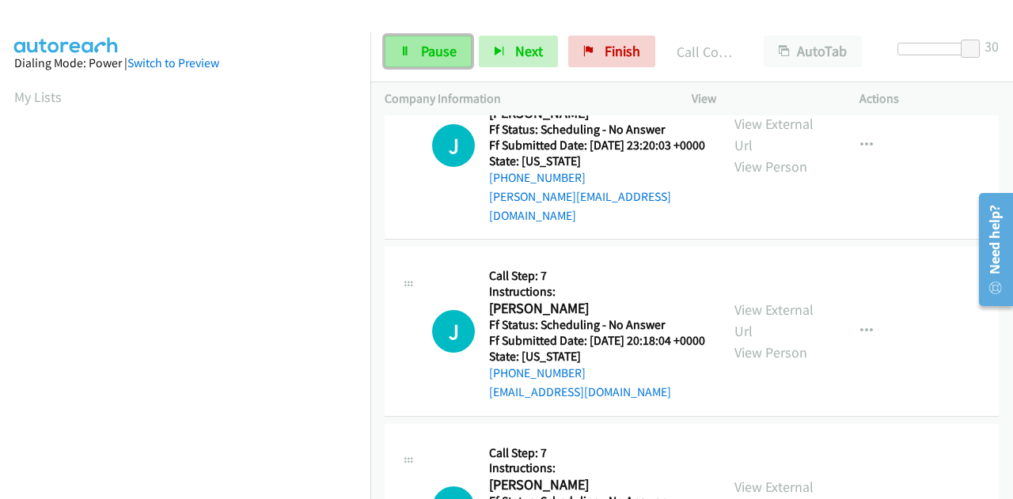
click at [429, 57] on span "Pause" at bounding box center [439, 51] width 36 height 18
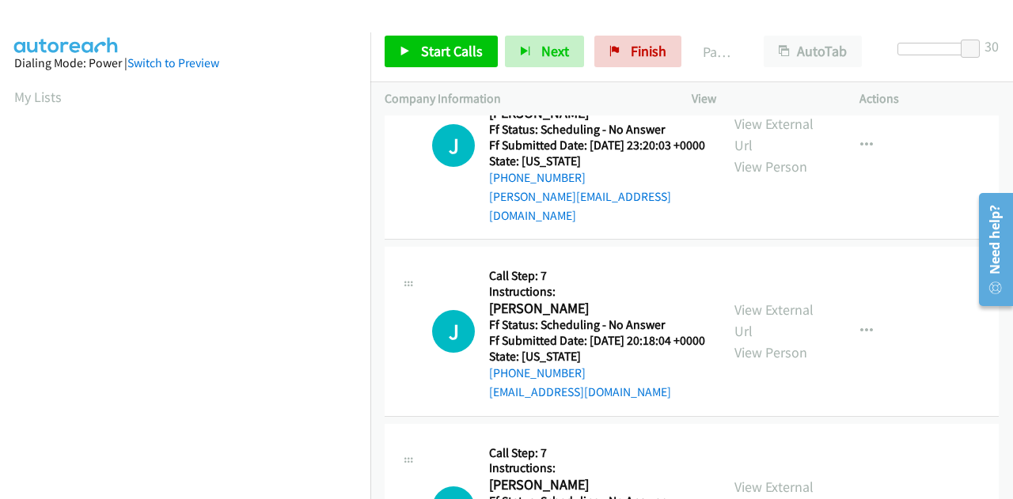
click at [962, 92] on p "Actions" at bounding box center [928, 98] width 139 height 19
click at [632, 53] on span "Finish" at bounding box center [649, 51] width 36 height 18
